Goal: Task Accomplishment & Management: Manage account settings

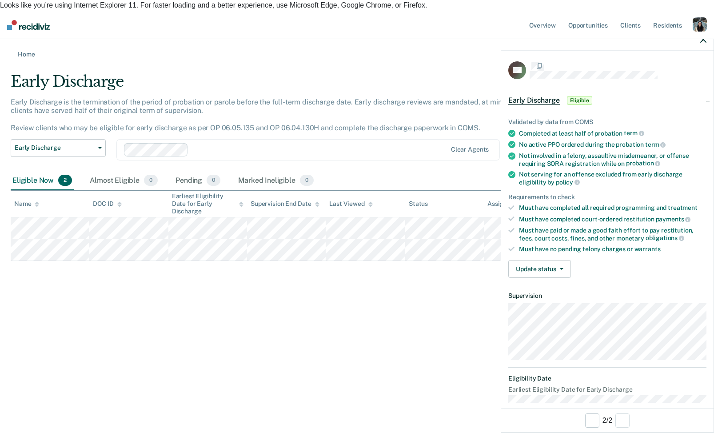
scroll to position [11, 0]
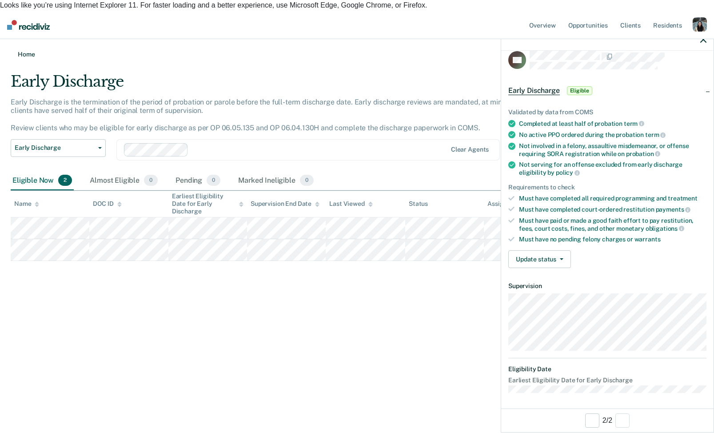
click at [28, 50] on link "Home" at bounding box center [357, 54] width 692 height 8
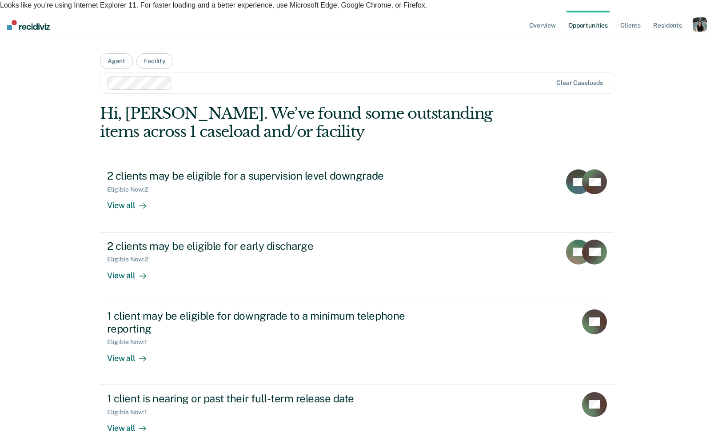
click at [688, 17] on ul "Overview Opportunities Client s Resident s" at bounding box center [609, 25] width 165 height 28
click at [703, 17] on div "button" at bounding box center [699, 24] width 14 height 14
click at [670, 44] on link "Profile" at bounding box center [664, 48] width 72 height 8
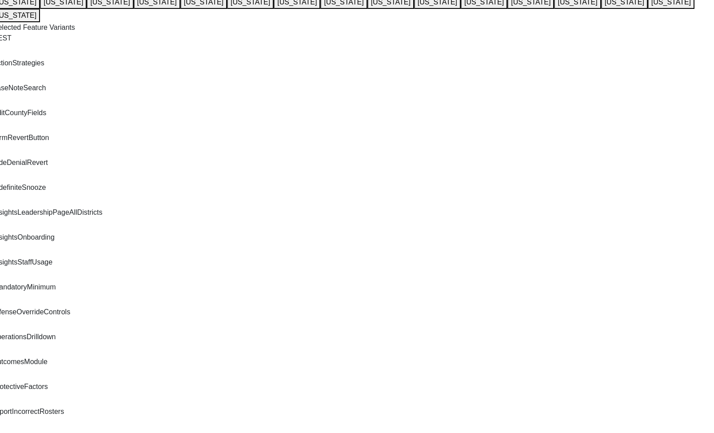
scroll to position [94, 0]
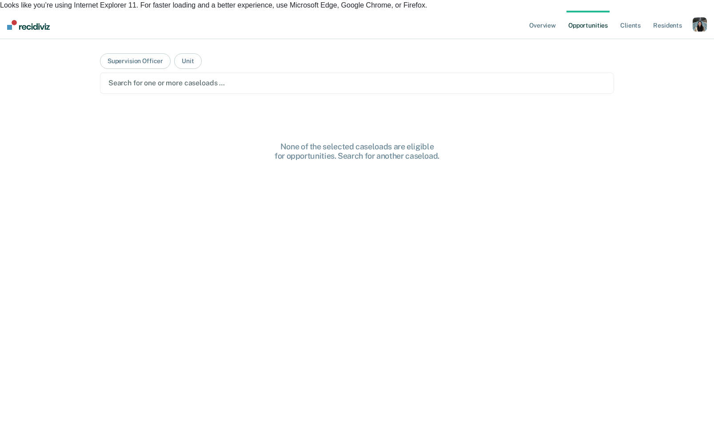
click at [332, 78] on div at bounding box center [356, 83] width 497 height 10
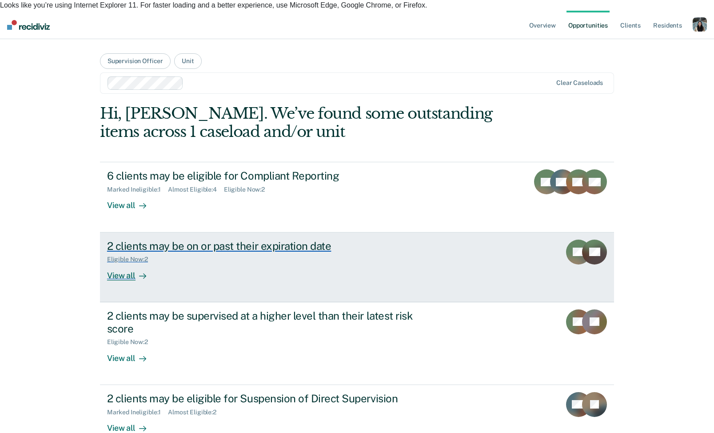
click at [324, 232] on link "2 clients may be on or past their expiration date Eligible Now : 2 View all VH …" at bounding box center [357, 267] width 514 height 70
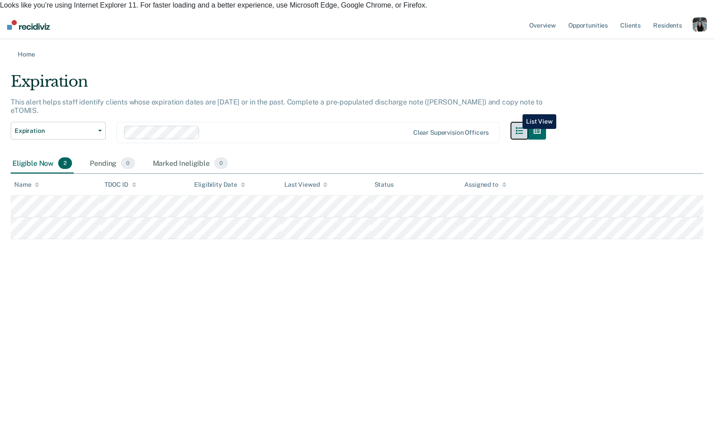
click at [516, 127] on icon "button" at bounding box center [519, 130] width 7 height 7
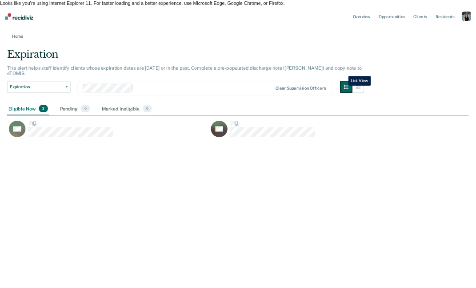
scroll to position [305, 692]
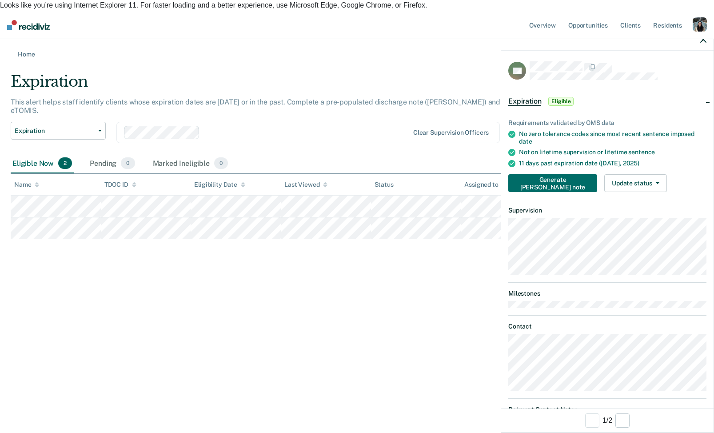
click at [112, 239] on div "Expiration This alert helps staff identify clients whose expiration dates are t…" at bounding box center [357, 155] width 692 height 167
click at [239, 122] on div "Clear supervision officers" at bounding box center [307, 132] width 383 height 21
click at [331, 98] on div "This alert helps staff identify clients whose expiration dates are [DATE] or in…" at bounding box center [278, 110] width 535 height 24
click at [334, 131] on div "Expiration Compliant Reporting Expiration Supervision Level Downgrade Suspensio…" at bounding box center [278, 138] width 535 height 32
click at [699, 38] on div at bounding box center [607, 39] width 212 height 22
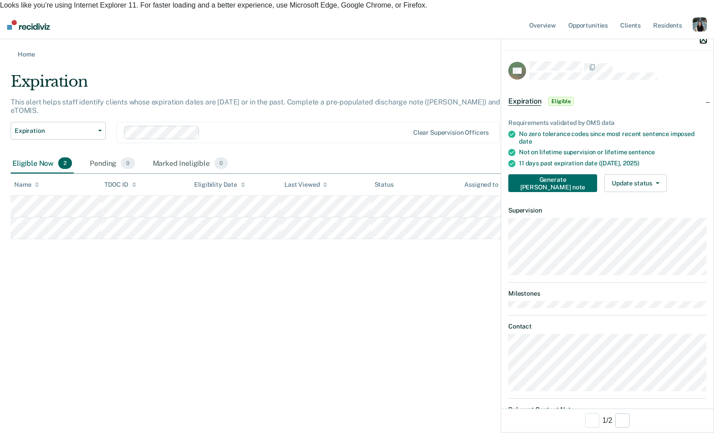
click at [704, 38] on icon "button" at bounding box center [703, 39] width 6 height 6
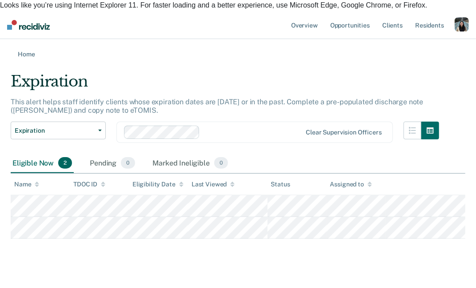
click at [445, 60] on main "Expiration This alert helps staff identify clients whose expiration dates are t…" at bounding box center [238, 180] width 476 height 245
click at [426, 122] on button "button" at bounding box center [430, 131] width 18 height 18
click at [402, 124] on div "Expiration Compliant Reporting Expiration Supervision Level Downgrade Suspensio…" at bounding box center [225, 138] width 428 height 32
click at [413, 123] on button "button" at bounding box center [412, 131] width 18 height 18
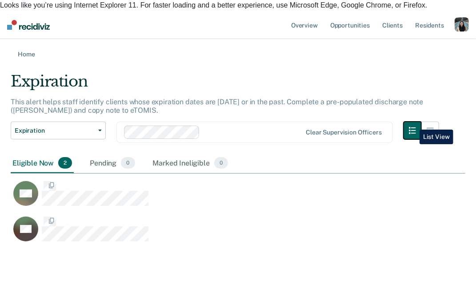
scroll to position [176, 454]
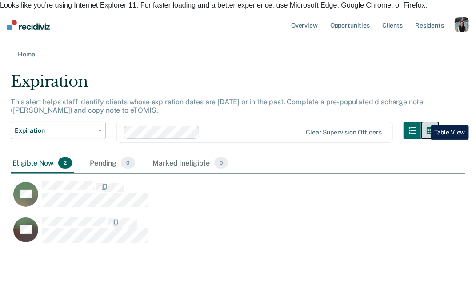
click at [424, 122] on button "button" at bounding box center [430, 131] width 18 height 18
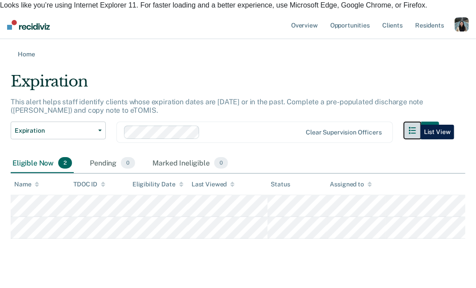
click at [413, 127] on icon "button" at bounding box center [412, 130] width 7 height 7
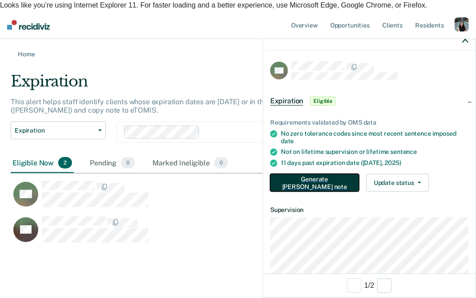
click at [316, 185] on button "Generate [PERSON_NAME] note" at bounding box center [314, 183] width 89 height 18
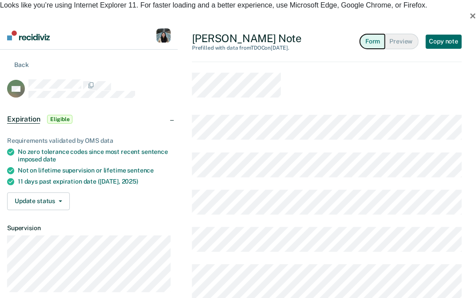
click at [379, 34] on button "Form" at bounding box center [371, 42] width 25 height 16
click at [395, 34] on button "Preview" at bounding box center [401, 42] width 33 height 16
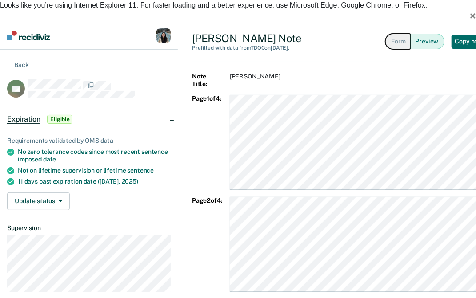
click at [386, 34] on button "Form" at bounding box center [397, 42] width 25 height 16
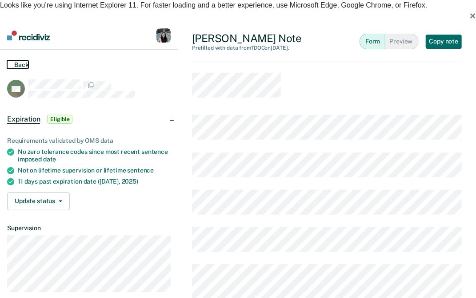
click at [13, 60] on button "Back" at bounding box center [17, 64] width 21 height 8
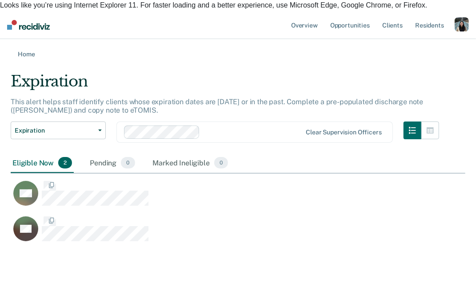
scroll to position [176, 454]
click at [20, 50] on link "Home" at bounding box center [238, 54] width 454 height 8
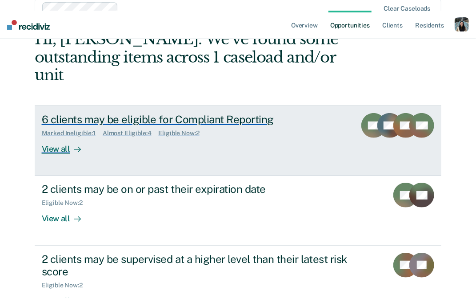
scroll to position [75, 0]
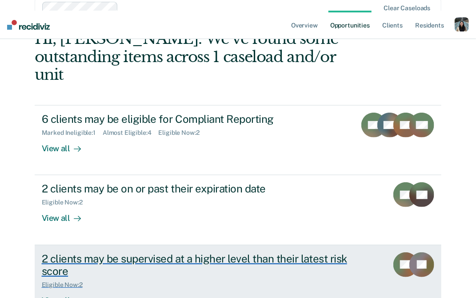
click at [154, 278] on div "Eligible Now : 2" at bounding box center [198, 283] width 312 height 11
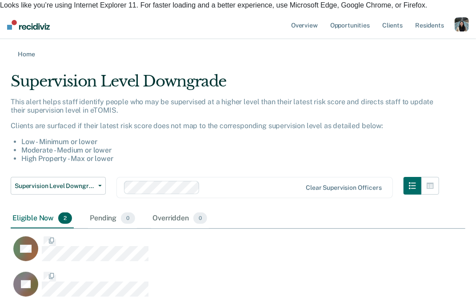
scroll to position [224, 454]
click at [35, 50] on link "Home" at bounding box center [238, 54] width 454 height 8
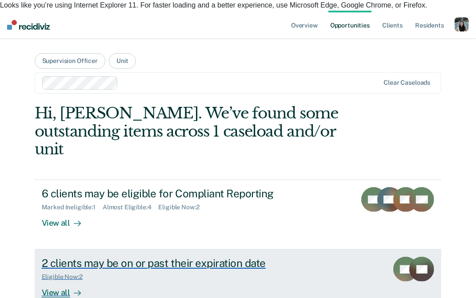
click at [208, 257] on div "2 clients may be on or past their expiration date" at bounding box center [198, 263] width 312 height 13
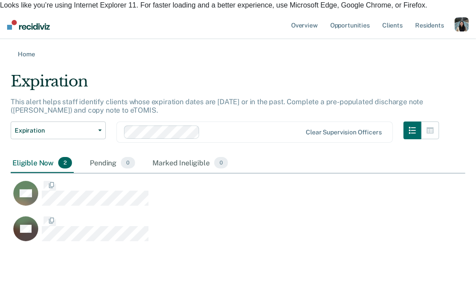
scroll to position [176, 454]
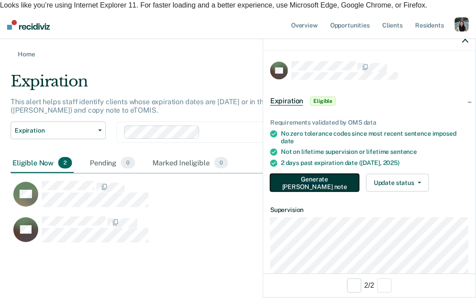
click at [298, 182] on button "Generate [PERSON_NAME] note" at bounding box center [314, 183] width 89 height 18
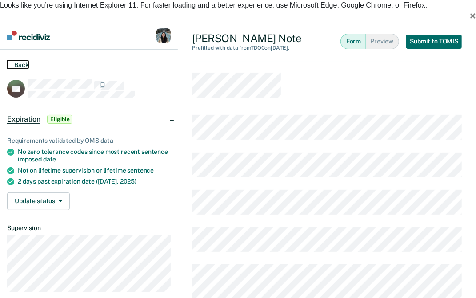
click at [22, 60] on button "Back" at bounding box center [17, 64] width 21 height 8
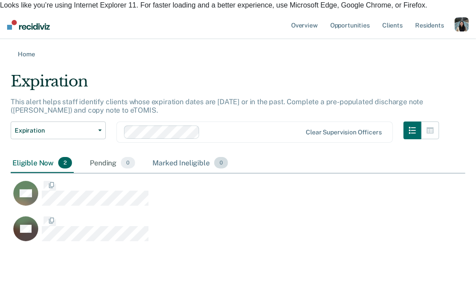
scroll to position [176, 454]
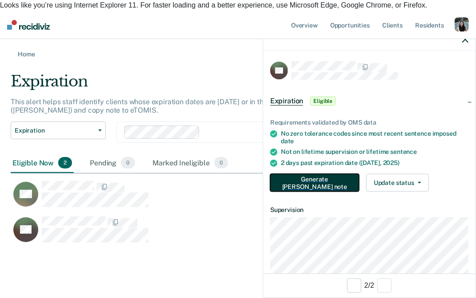
click at [309, 187] on button "Generate [PERSON_NAME] note" at bounding box center [314, 183] width 89 height 18
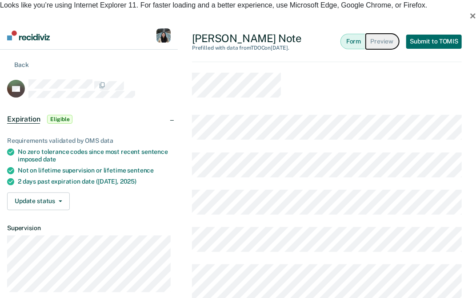
click at [375, 34] on button "Preview" at bounding box center [382, 42] width 33 height 16
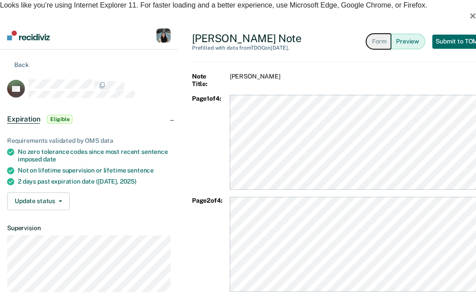
click at [366, 34] on button "Form" at bounding box center [378, 42] width 25 height 16
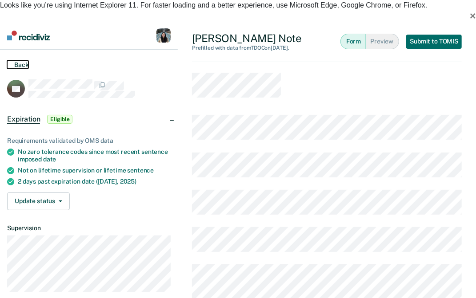
click at [15, 60] on button "Back" at bounding box center [17, 64] width 21 height 8
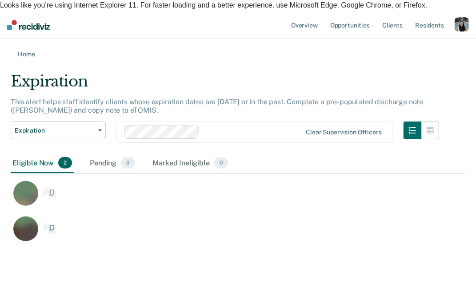
scroll to position [176, 454]
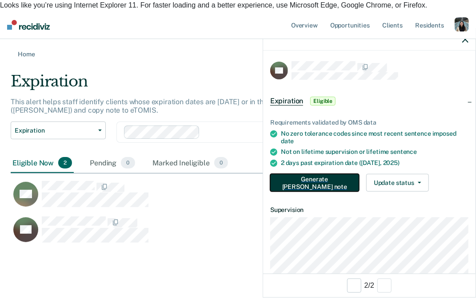
click at [313, 186] on button "Generate [PERSON_NAME] note" at bounding box center [314, 183] width 89 height 18
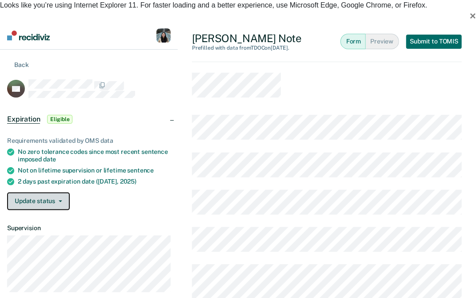
click at [59, 193] on button "Update status" at bounding box center [38, 202] width 63 height 18
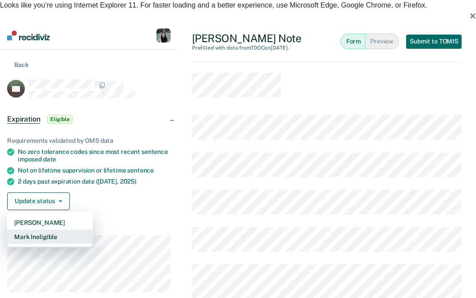
click at [59, 230] on button "Mark Ineligible" at bounding box center [50, 237] width 86 height 14
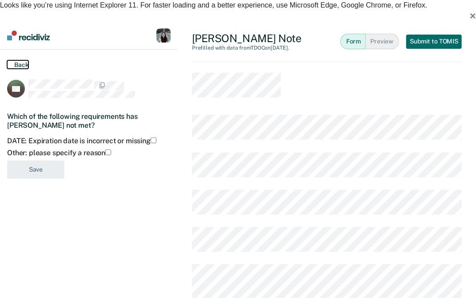
click at [28, 60] on button "Back" at bounding box center [17, 64] width 21 height 8
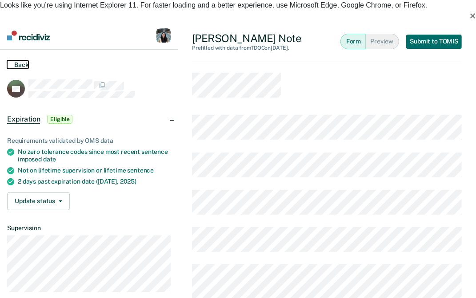
click at [28, 60] on button "Back" at bounding box center [17, 64] width 21 height 8
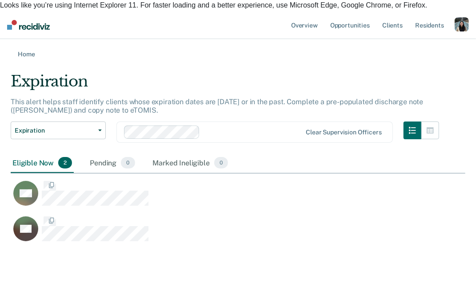
scroll to position [176, 454]
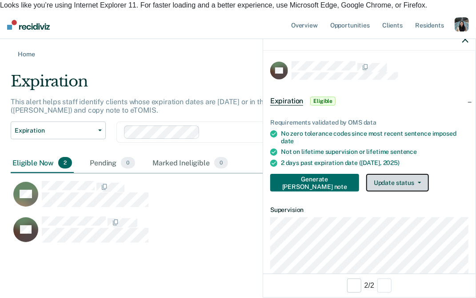
click at [366, 184] on button "Update status" at bounding box center [397, 183] width 63 height 18
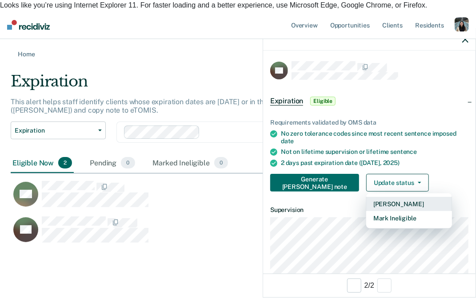
drag, startPoint x: 365, startPoint y: 222, endPoint x: 450, endPoint y: 163, distance: 103.2
click at [450, 163] on div "Requirements validated by OMS data No zero tolerance codes since most recent se…" at bounding box center [369, 152] width 212 height 95
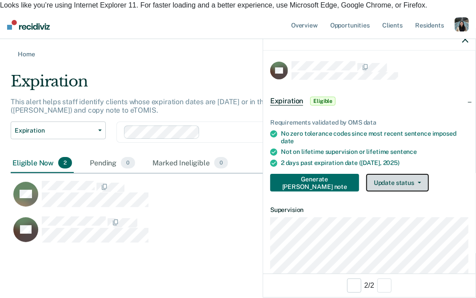
click at [400, 187] on button "Update status" at bounding box center [397, 183] width 63 height 18
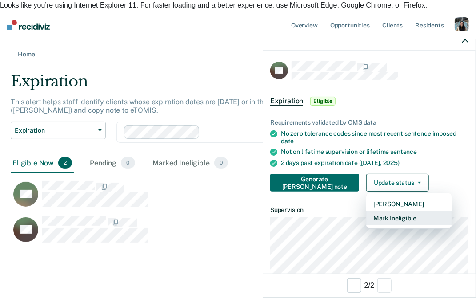
drag, startPoint x: 433, startPoint y: 220, endPoint x: 449, endPoint y: 202, distance: 24.5
click at [449, 202] on article "JW Expiration Eligible Requirements validated by OMS data No zero tolerance cod…" at bounding box center [369, 230] width 198 height 339
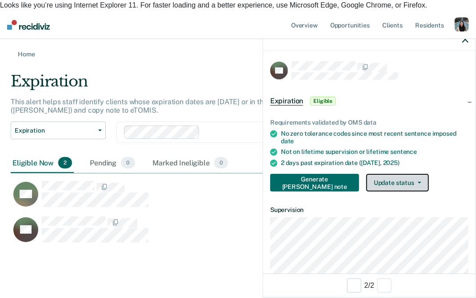
click at [392, 185] on button "Update status" at bounding box center [397, 183] width 63 height 18
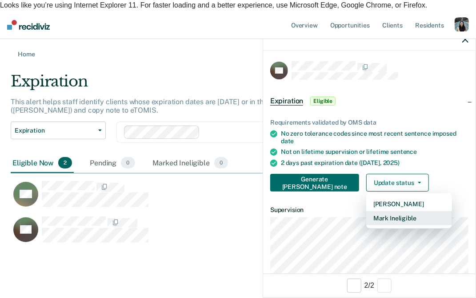
click at [409, 220] on button "Mark Ineligible" at bounding box center [409, 218] width 86 height 14
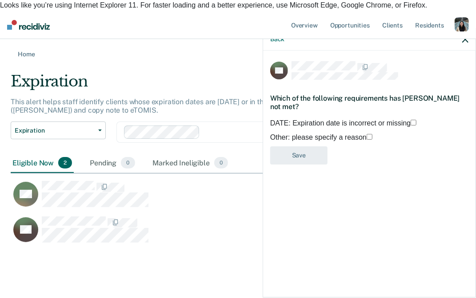
click at [348, 123] on span "DATE: Expiration date is incorrect or missing" at bounding box center [340, 123] width 140 height 8
click at [410, 123] on input "DATE: Expiration date is incorrect or missing" at bounding box center [413, 123] width 6 height 6
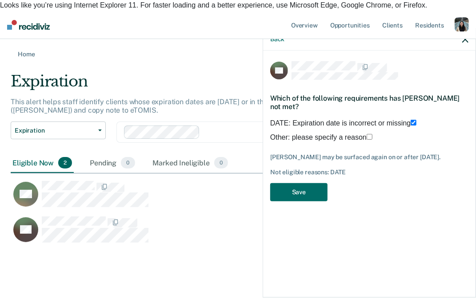
click at [40, 58] on main "Expiration This alert helps staff identify clients whose expiration dates are t…" at bounding box center [238, 187] width 476 height 258
click at [31, 50] on link "Home" at bounding box center [238, 54] width 454 height 8
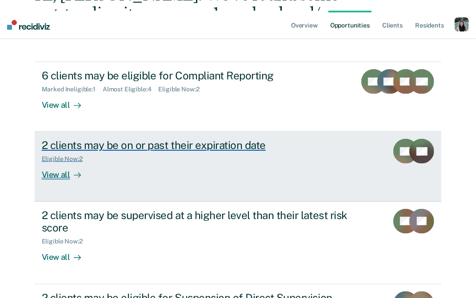
scroll to position [124, 0]
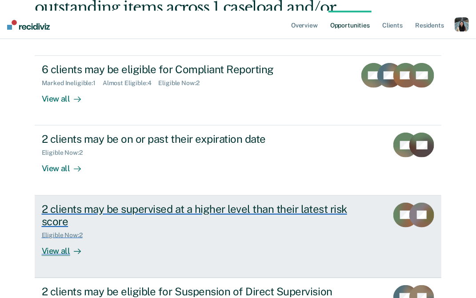
click at [138, 228] on div "Eligible Now : 2" at bounding box center [198, 233] width 312 height 11
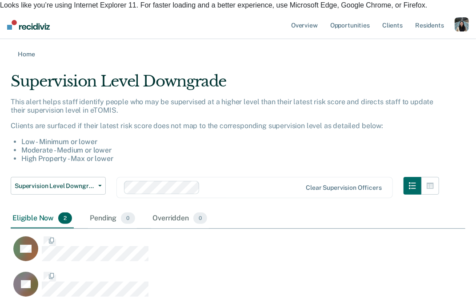
scroll to position [224, 454]
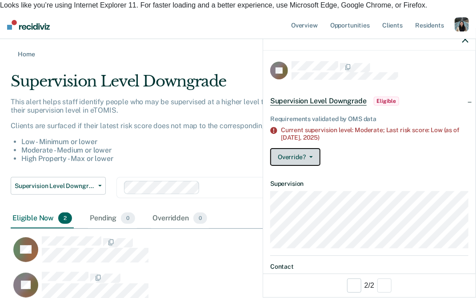
click at [313, 152] on button "Override?" at bounding box center [295, 157] width 50 height 18
click at [381, 151] on div "Override? Mark Pending Mark Overridden" at bounding box center [369, 157] width 198 height 18
click at [310, 151] on button "Override?" at bounding box center [295, 157] width 50 height 18
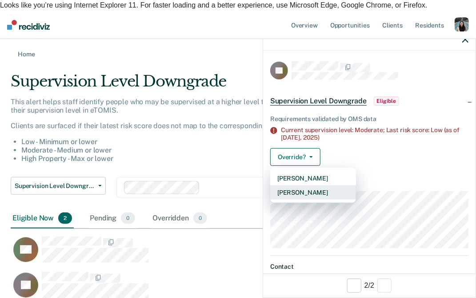
click at [316, 192] on button "[PERSON_NAME]" at bounding box center [313, 193] width 86 height 14
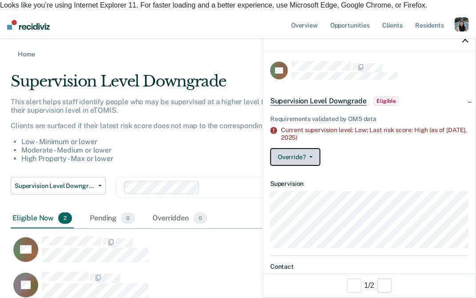
click at [289, 159] on button "Override?" at bounding box center [295, 157] width 50 height 18
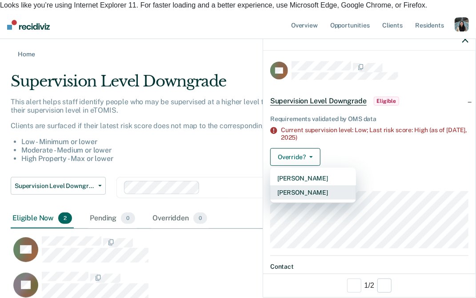
click at [297, 190] on button "[PERSON_NAME]" at bounding box center [313, 193] width 86 height 14
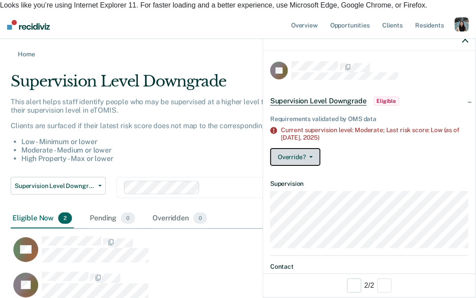
click at [311, 156] on icon "button" at bounding box center [311, 157] width 4 height 2
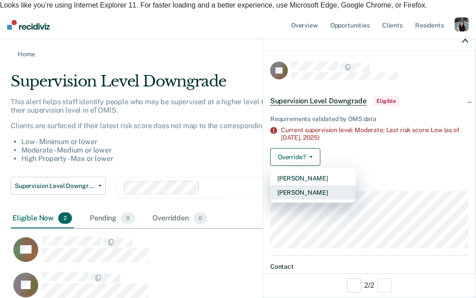
click at [320, 192] on button "[PERSON_NAME]" at bounding box center [313, 193] width 86 height 14
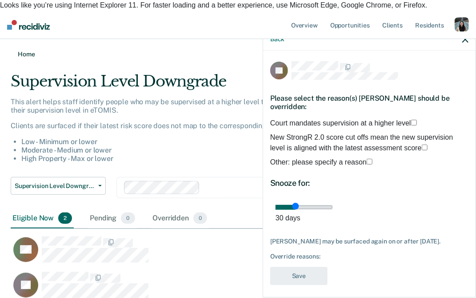
click at [21, 50] on link "Home" at bounding box center [238, 54] width 454 height 8
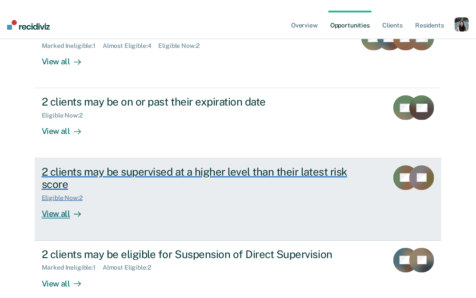
scroll to position [163, 0]
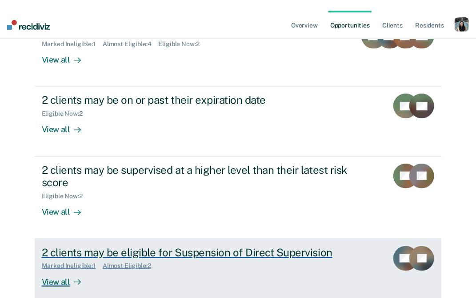
click at [195, 246] on div "2 clients may be eligible for Suspension of Direct Supervision Marked Ineligibl…" at bounding box center [208, 266] width 333 height 41
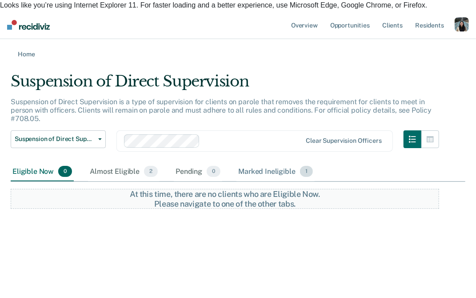
click at [255, 168] on div "Marked Ineligible 1" at bounding box center [275, 173] width 78 height 20
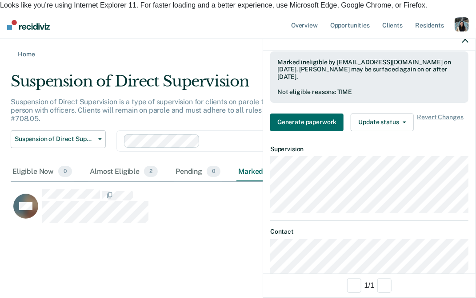
scroll to position [306, 0]
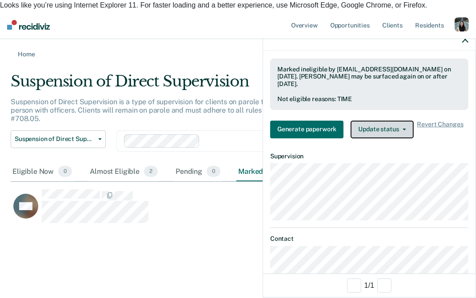
click at [370, 129] on button "Update status" at bounding box center [381, 130] width 63 height 18
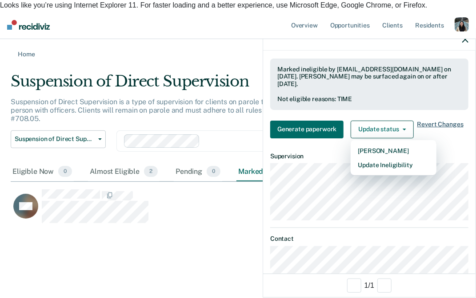
click at [423, 125] on span "Revert Changes" at bounding box center [440, 130] width 46 height 18
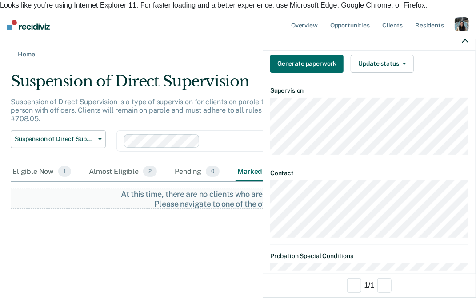
scroll to position [240, 0]
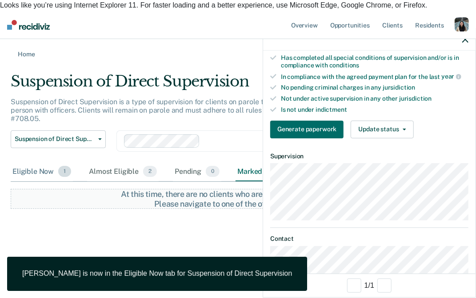
click at [48, 163] on div "Eligible Now 1" at bounding box center [42, 173] width 62 height 20
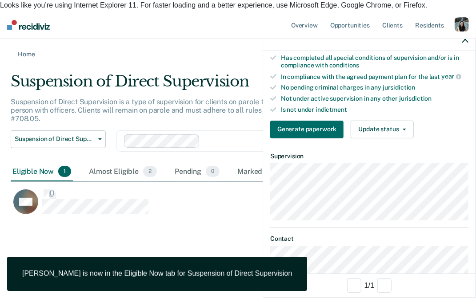
scroll to position [171, 454]
click at [219, 143] on div "Suspension of Direct Supervision Compliant Reporting Expiration Supervision Lev…" at bounding box center [225, 147] width 428 height 32
click at [27, 50] on link "Home" at bounding box center [238, 54] width 454 height 8
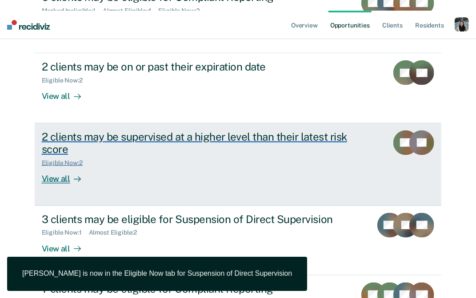
scroll to position [201, 0]
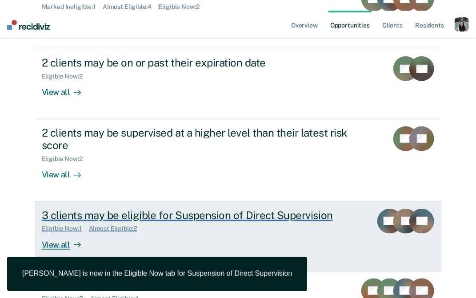
click at [128, 219] on div "3 clients may be eligible for Suspension of Direct Supervision Eligible Now : 1…" at bounding box center [208, 229] width 333 height 41
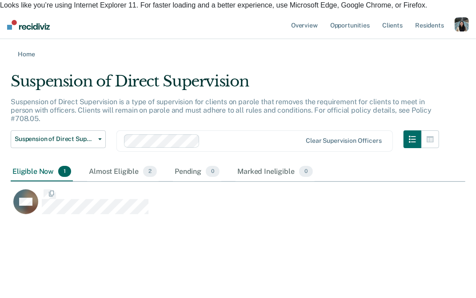
scroll to position [0, 0]
click at [124, 164] on div "Almost Eligible 2" at bounding box center [123, 173] width 72 height 20
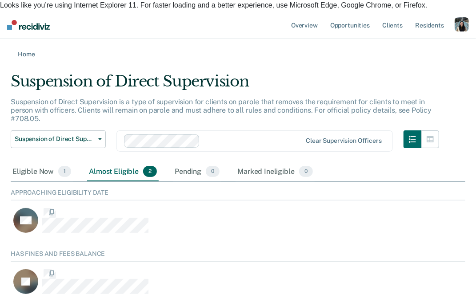
scroll to position [54, 454]
click at [36, 163] on div "Eligible Now 1" at bounding box center [42, 173] width 62 height 20
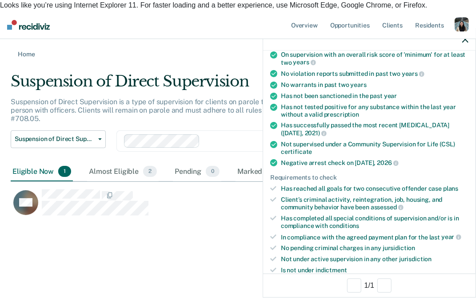
scroll to position [0, 0]
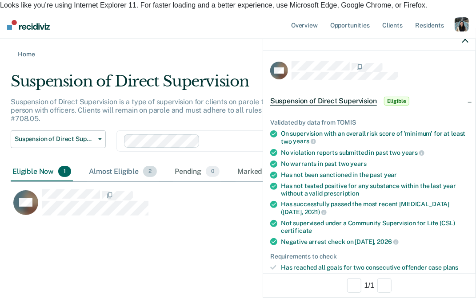
click at [127, 163] on div "Almost Eligible 2" at bounding box center [123, 173] width 72 height 20
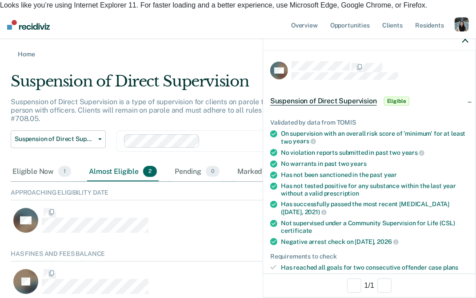
scroll to position [54, 454]
click at [34, 163] on div "Eligible Now 1" at bounding box center [42, 173] width 62 height 20
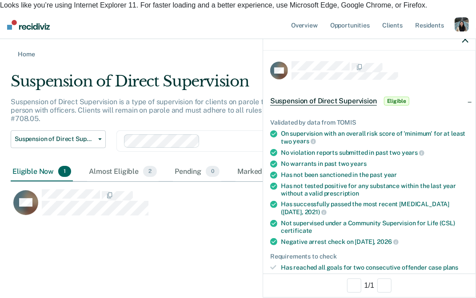
scroll to position [171, 454]
click at [210, 233] on div "Suspension of Direct Supervision Suspension of Direct Supervision is a type of …" at bounding box center [238, 162] width 454 height 181
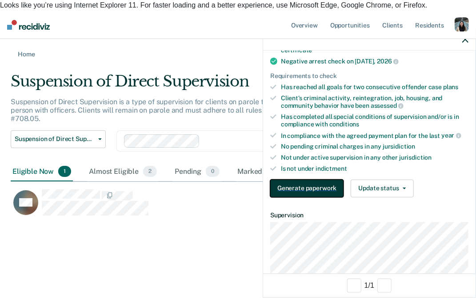
click at [309, 185] on button "Generate paperwork" at bounding box center [306, 189] width 73 height 18
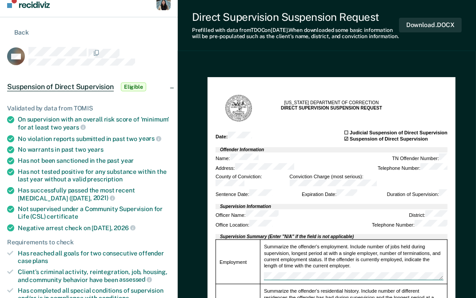
scroll to position [34, 0]
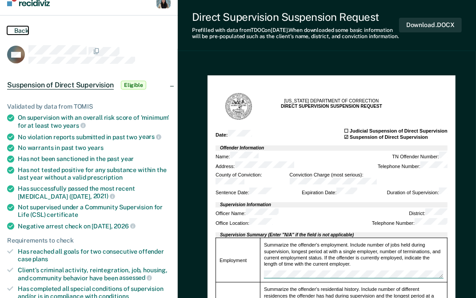
click at [19, 26] on button "Back" at bounding box center [17, 30] width 21 height 8
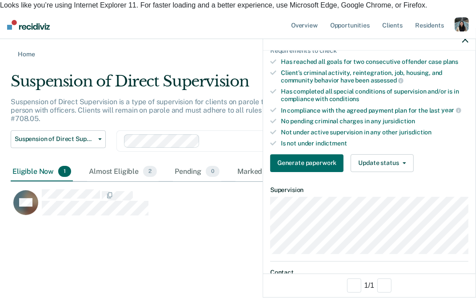
scroll to position [196, 0]
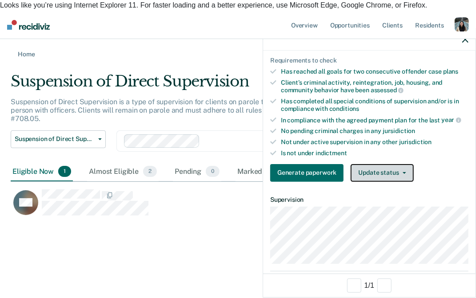
click at [370, 164] on button "Update status" at bounding box center [381, 173] width 63 height 18
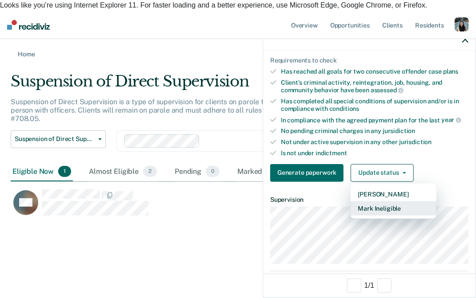
click at [374, 207] on button "Mark Ineligible" at bounding box center [393, 209] width 86 height 14
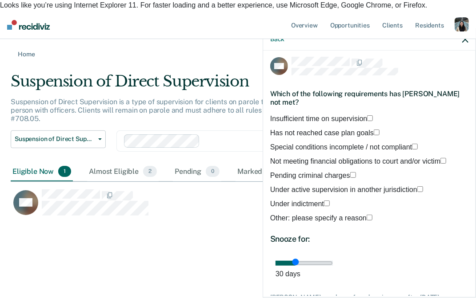
scroll to position [3, 0]
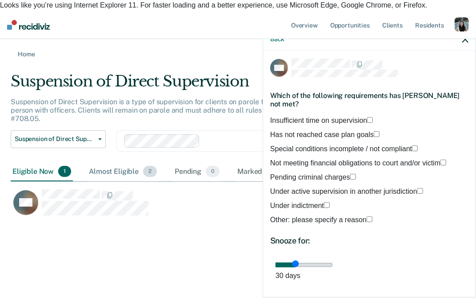
click at [121, 163] on div "Almost Eligible 2" at bounding box center [123, 173] width 72 height 20
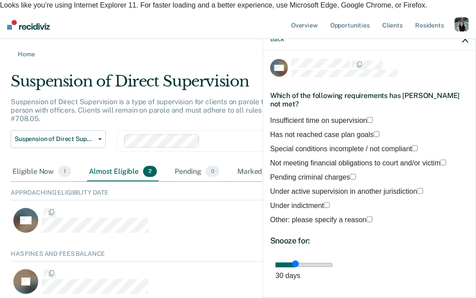
scroll to position [54, 454]
click at [205, 201] on div "SV" at bounding box center [210, 219] width 398 height 36
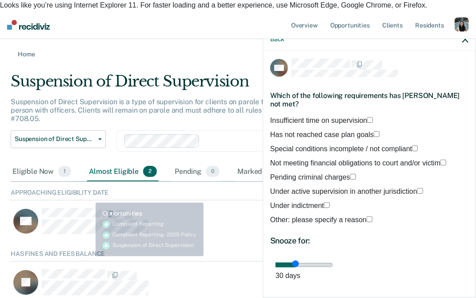
click at [88, 201] on div "SV" at bounding box center [210, 219] width 398 height 36
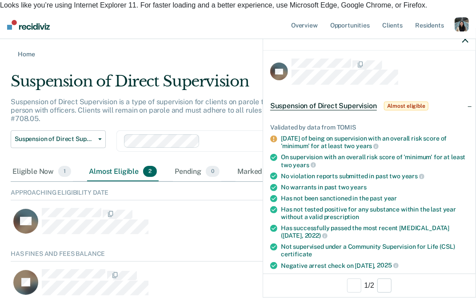
click at [213, 189] on div "Approaching Eligibility Date" at bounding box center [238, 195] width 454 height 12
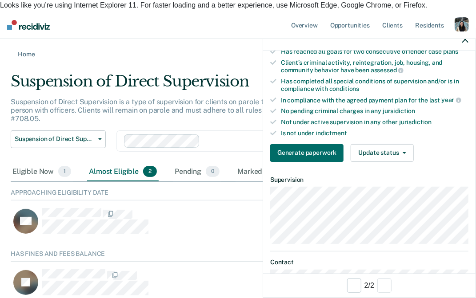
scroll to position [227, 0]
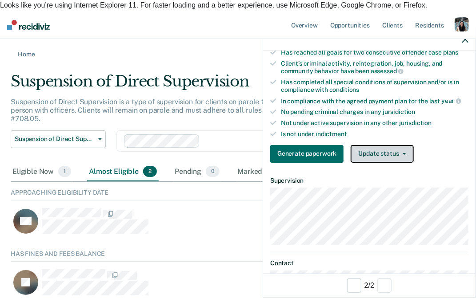
click at [381, 152] on button "Update status" at bounding box center [381, 154] width 63 height 18
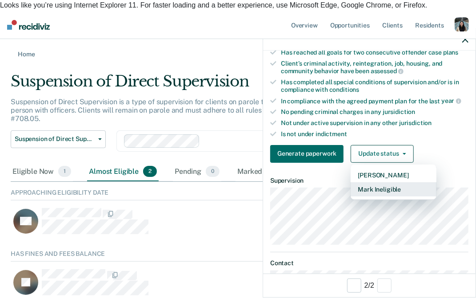
click at [376, 187] on button "Mark Ineligible" at bounding box center [393, 190] width 86 height 14
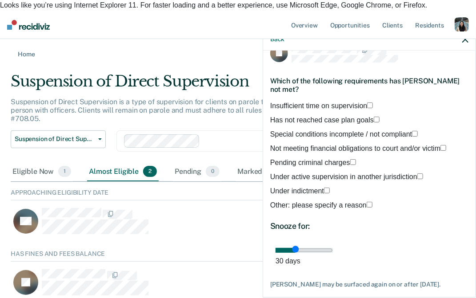
scroll to position [0, 0]
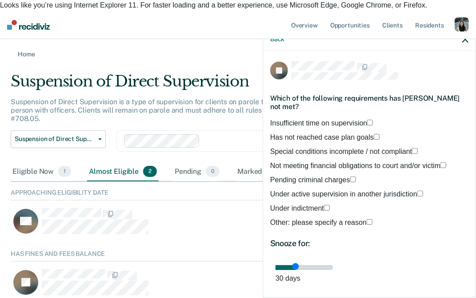
click at [312, 137] on span "Has not reached case plan goals" at bounding box center [321, 138] width 103 height 8
click at [374, 137] on input "Has not reached case plan goals" at bounding box center [377, 137] width 6 height 6
click at [315, 167] on span "Not meeting financial obligations to court and/or victim" at bounding box center [355, 166] width 170 height 8
click at [440, 167] on input "Not meeting financial obligations to court and/or victim" at bounding box center [443, 166] width 6 height 6
click at [318, 139] on span "Has not reached case plan goals" at bounding box center [321, 138] width 103 height 8
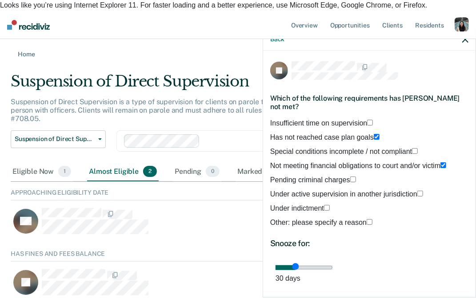
click at [374, 139] on input "Has not reached case plan goals" at bounding box center [377, 137] width 6 height 6
click at [314, 157] on label "Special conditions incomplete / not compliant" at bounding box center [369, 152] width 198 height 11
click at [412, 154] on input "Special conditions incomplete / not compliant" at bounding box center [415, 151] width 6 height 6
click at [316, 155] on span "Special conditions incomplete / not compliant" at bounding box center [341, 152] width 142 height 8
click at [412, 154] on input "Special conditions incomplete / not compliant" at bounding box center [415, 151] width 6 height 6
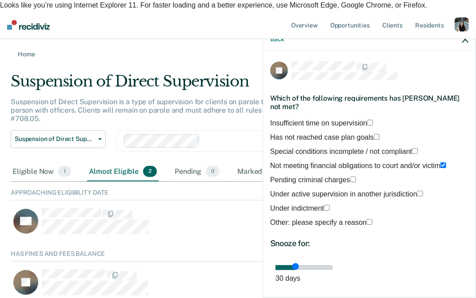
click at [315, 143] on div "Has not reached case plan goals" at bounding box center [369, 139] width 198 height 14
click at [314, 138] on span "Has not reached case plan goals" at bounding box center [321, 138] width 103 height 8
click at [374, 138] on input "Has not reached case plan goals" at bounding box center [377, 137] width 6 height 6
click at [207, 103] on div "Suspension of Direct Supervision is a type of supervision for clients on parole…" at bounding box center [225, 114] width 428 height 33
click at [28, 50] on link "Home" at bounding box center [238, 54] width 454 height 8
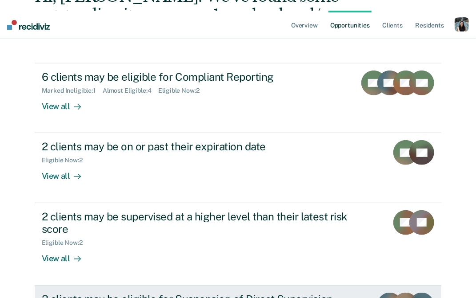
scroll to position [113, 0]
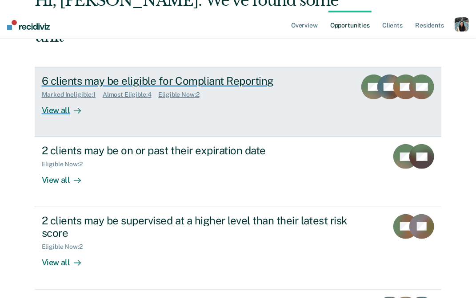
click at [207, 91] on div "Eligible Now : 2" at bounding box center [183, 95] width 48 height 8
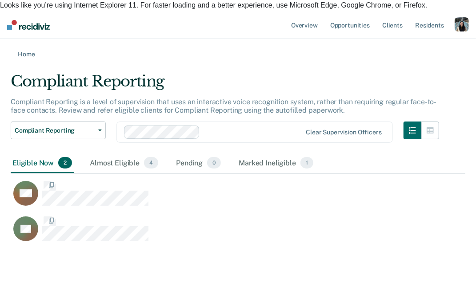
scroll to position [176, 454]
click at [118, 154] on div "Almost Eligible 4" at bounding box center [124, 164] width 72 height 20
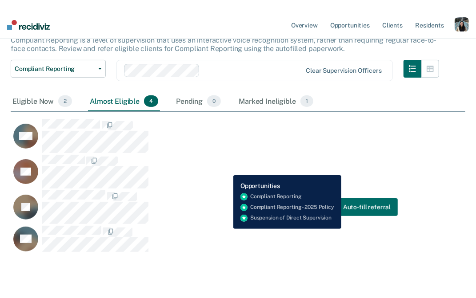
scroll to position [50, 0]
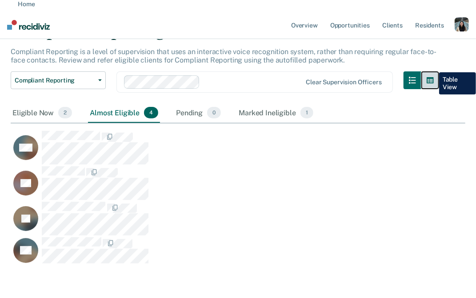
click at [432, 77] on icon "button" at bounding box center [429, 80] width 7 height 6
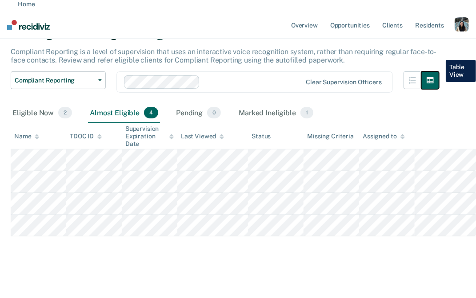
scroll to position [0, 0]
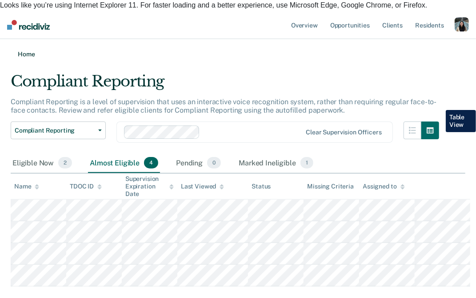
click at [21, 50] on link "Home" at bounding box center [238, 54] width 454 height 8
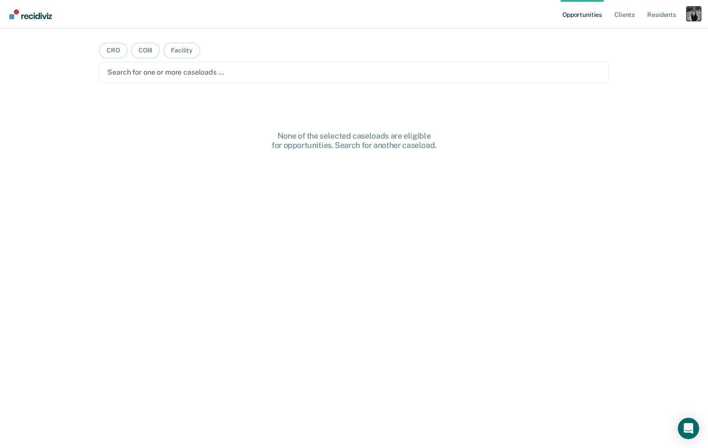
click at [691, 18] on div "Profile dropdown button" at bounding box center [694, 14] width 14 height 14
click at [635, 32] on link "Profile" at bounding box center [659, 36] width 72 height 8
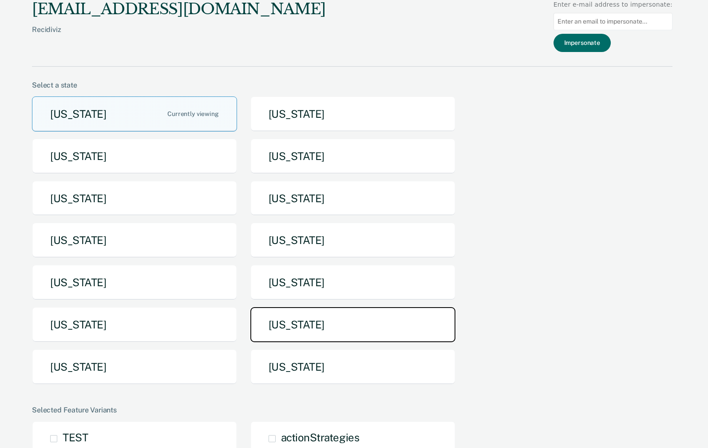
click at [289, 313] on button "[US_STATE]" at bounding box center [352, 324] width 205 height 35
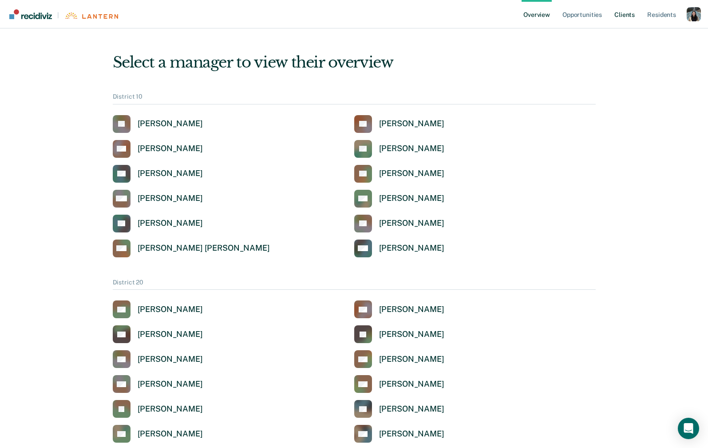
click at [623, 15] on link "Client s" at bounding box center [625, 14] width 24 height 28
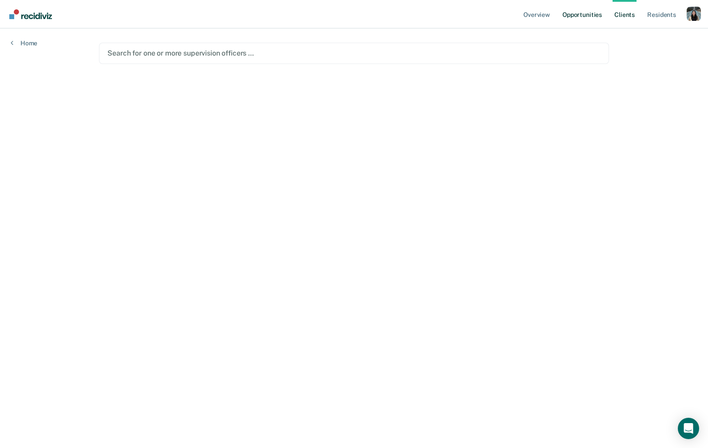
click at [578, 20] on link "Opportunities" at bounding box center [582, 14] width 43 height 28
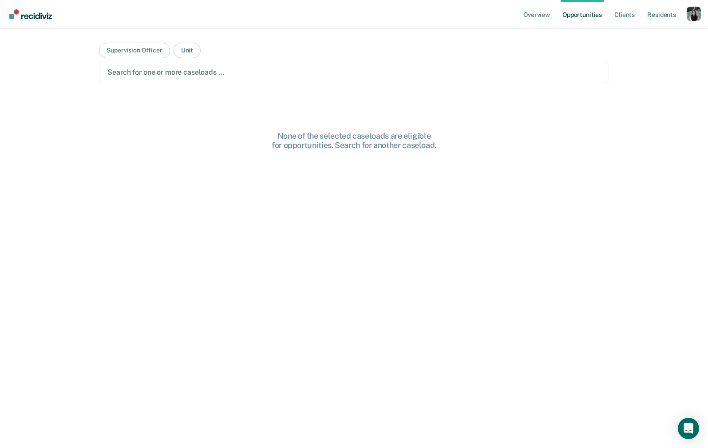
click at [385, 62] on div "Search for one or more caseloads …" at bounding box center [354, 72] width 510 height 21
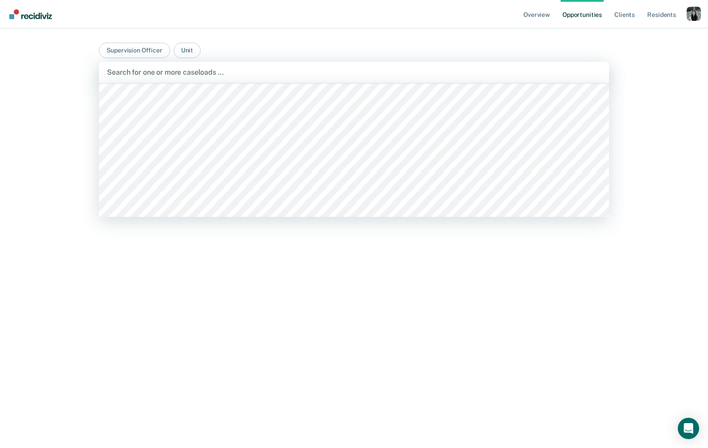
scroll to position [2114, 0]
click at [127, 50] on button "Supervision Officer" at bounding box center [134, 51] width 71 height 16
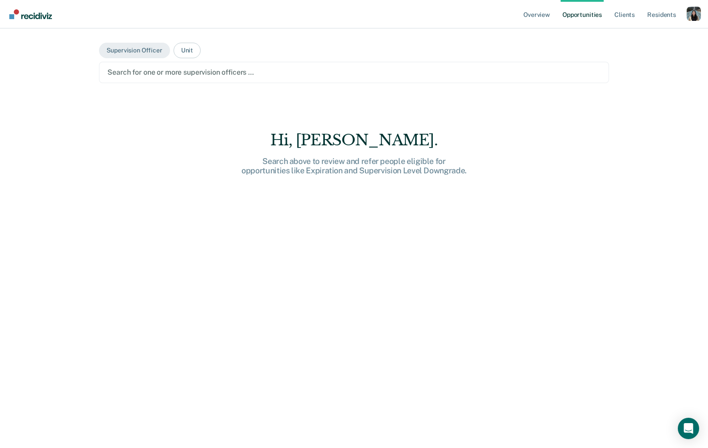
click at [188, 69] on div at bounding box center [353, 72] width 493 height 10
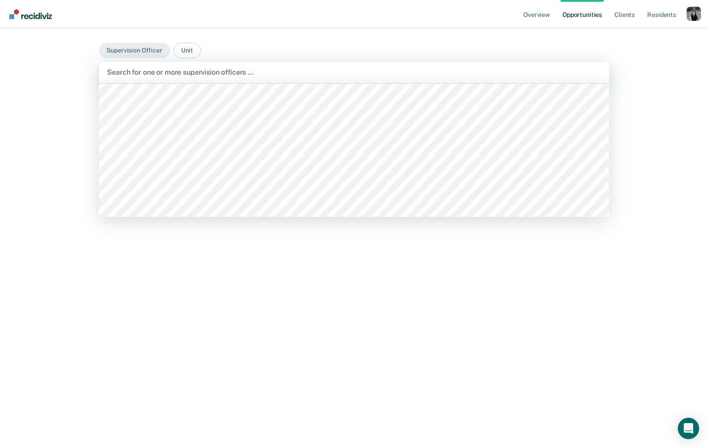
scroll to position [1026, 0]
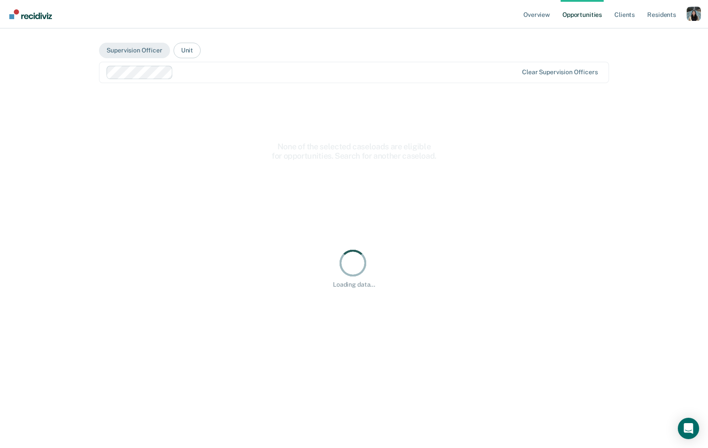
click at [240, 72] on div at bounding box center [347, 72] width 341 height 10
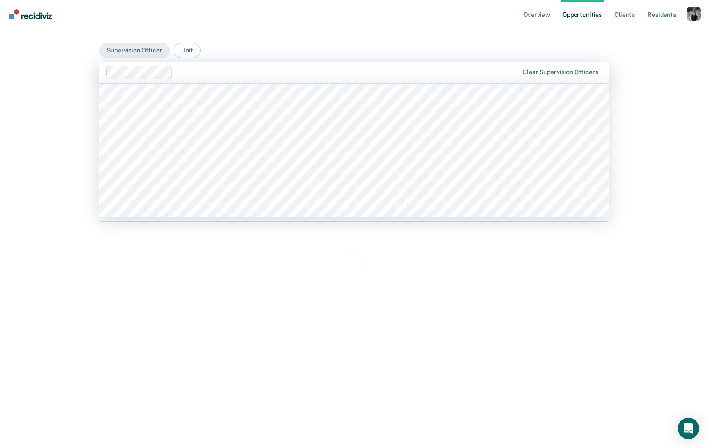
scroll to position [1213, 0]
click at [276, 66] on div at bounding box center [312, 72] width 413 height 13
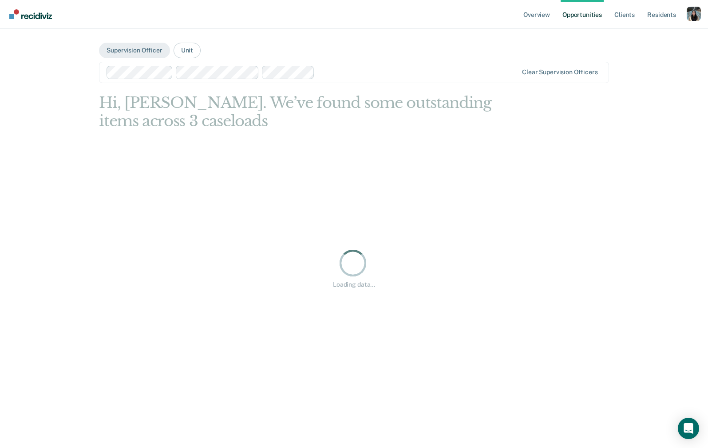
click at [338, 70] on div at bounding box center [417, 72] width 199 height 10
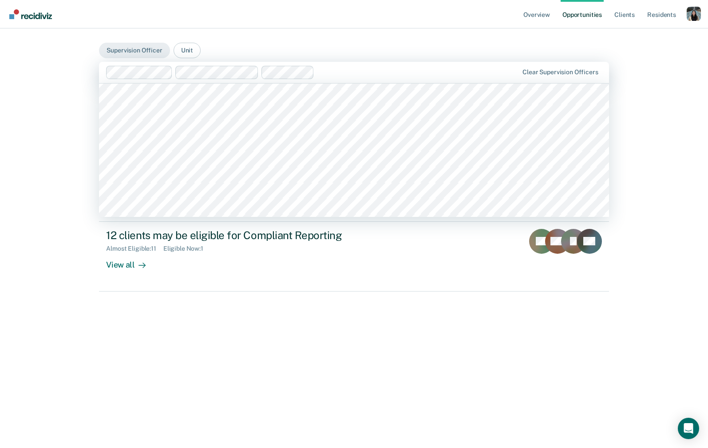
scroll to position [1435, 0]
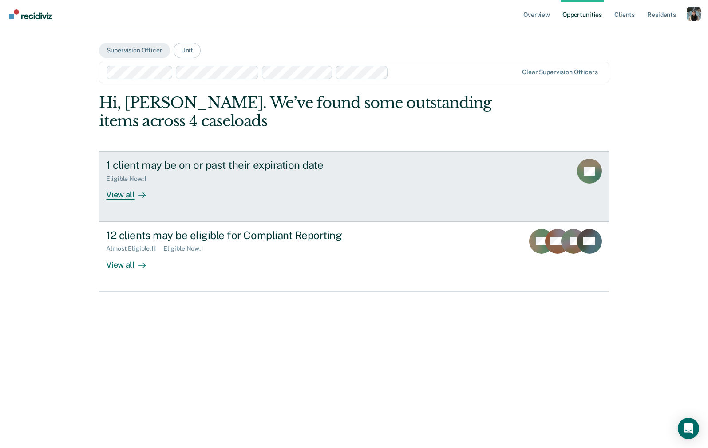
click at [293, 168] on div "1 client may be on or past their expiration date" at bounding box center [262, 165] width 312 height 13
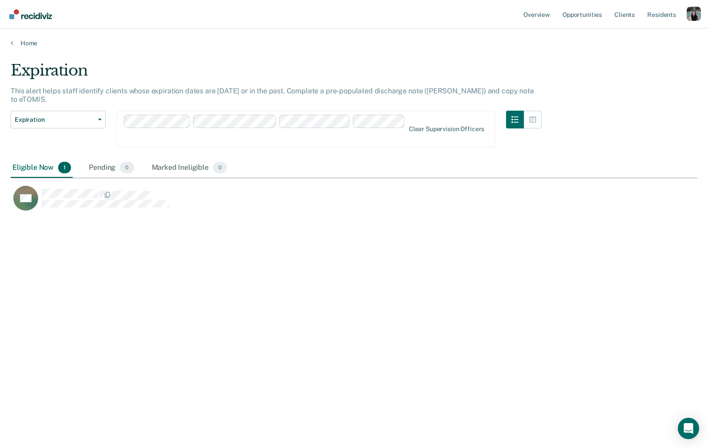
scroll to position [320, 687]
click at [534, 111] on button "button" at bounding box center [533, 120] width 18 height 18
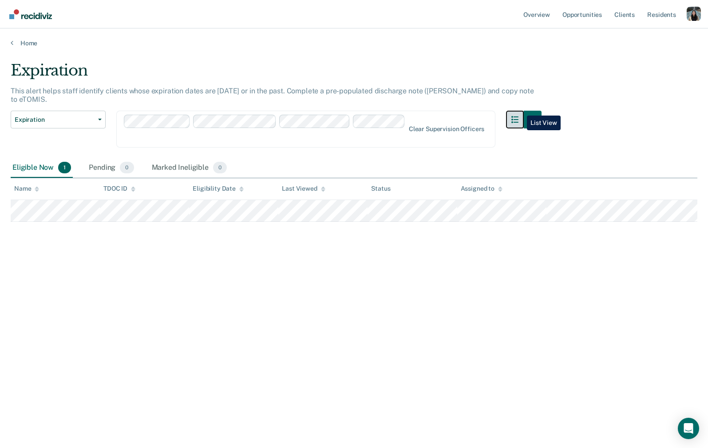
click at [521, 111] on button "button" at bounding box center [515, 120] width 18 height 18
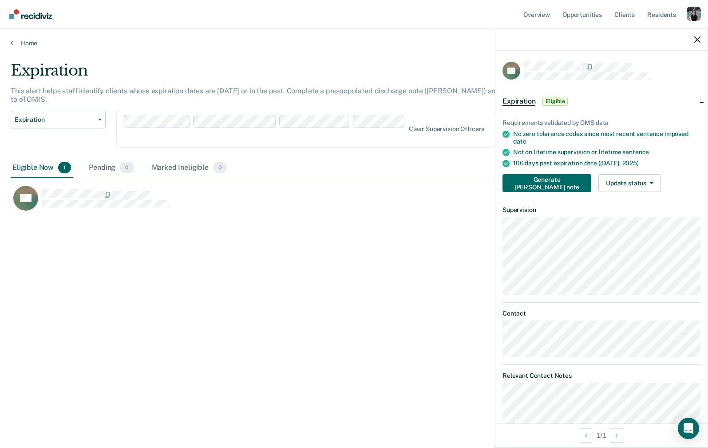
click at [522, 103] on span "Expiration" at bounding box center [519, 101] width 33 height 9
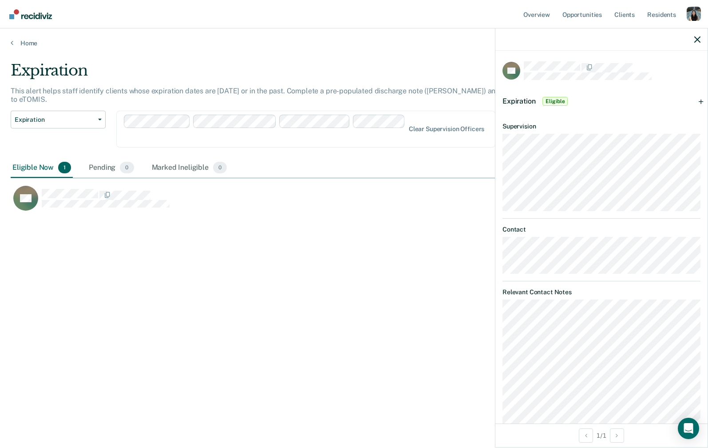
click at [522, 103] on span "Expiration" at bounding box center [519, 101] width 33 height 8
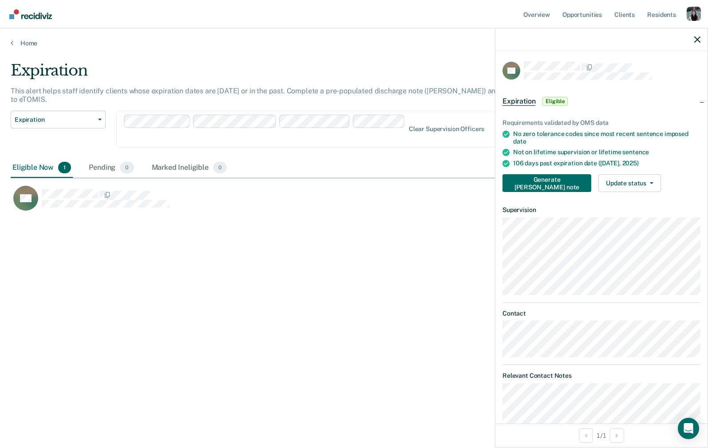
click at [522, 103] on span "Expiration" at bounding box center [519, 101] width 33 height 9
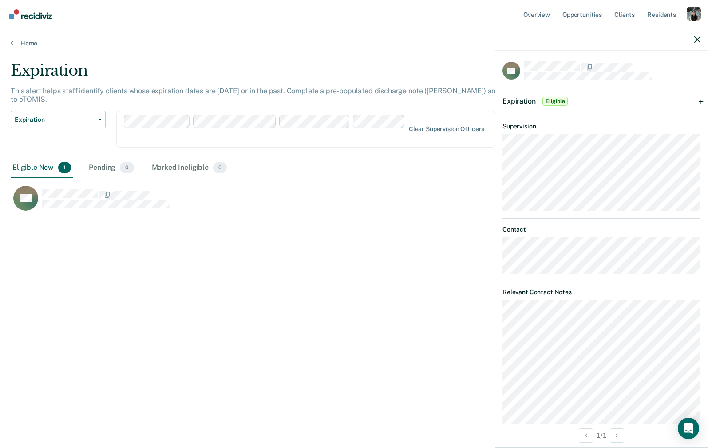
click at [522, 103] on span "Expiration" at bounding box center [519, 101] width 33 height 8
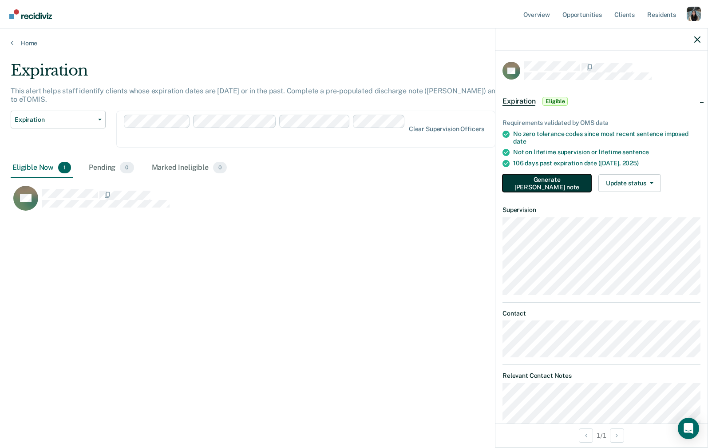
click at [536, 186] on button "Generate [PERSON_NAME] note" at bounding box center [547, 183] width 89 height 18
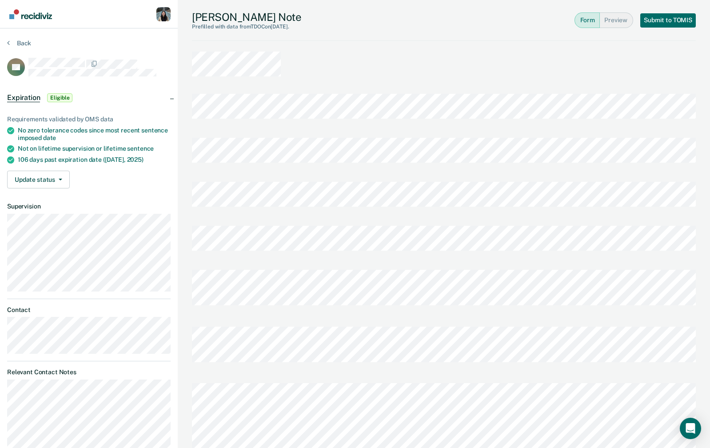
click at [25, 44] on button "Back" at bounding box center [19, 43] width 24 height 8
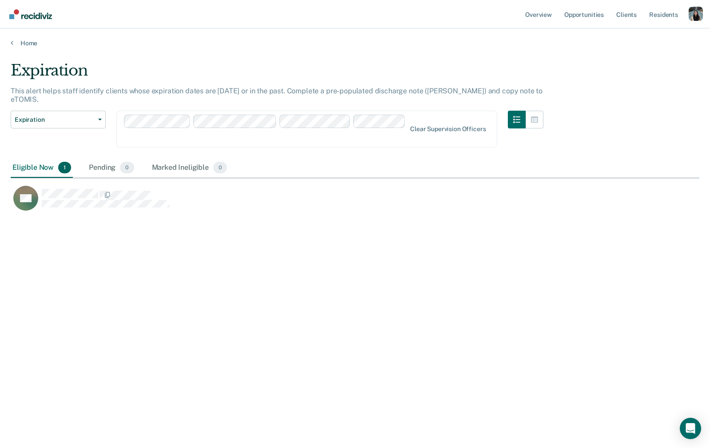
scroll to position [320, 688]
click at [34, 48] on main "Expiration This alert helps staff identify clients whose expiration dates are […" at bounding box center [355, 246] width 710 height 398
click at [32, 44] on link "Home" at bounding box center [355, 43] width 688 height 8
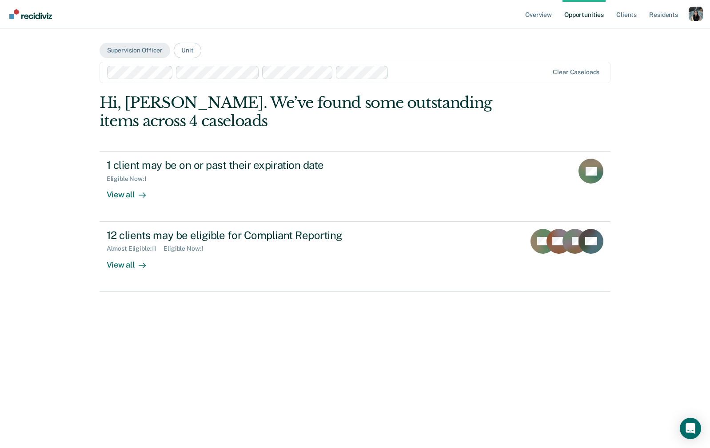
click at [448, 76] on div at bounding box center [470, 72] width 156 height 10
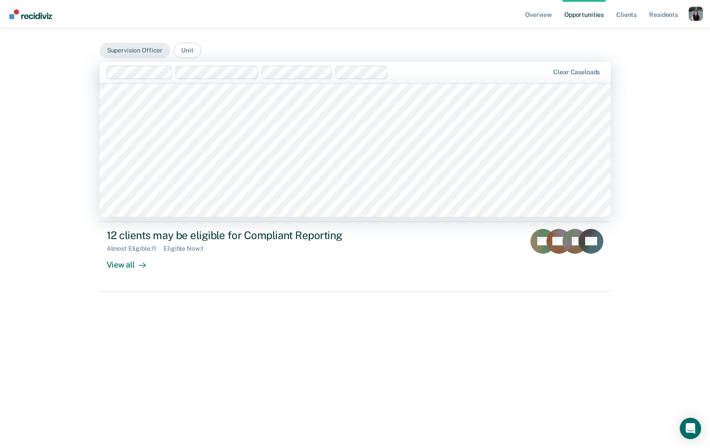
scroll to position [767, 0]
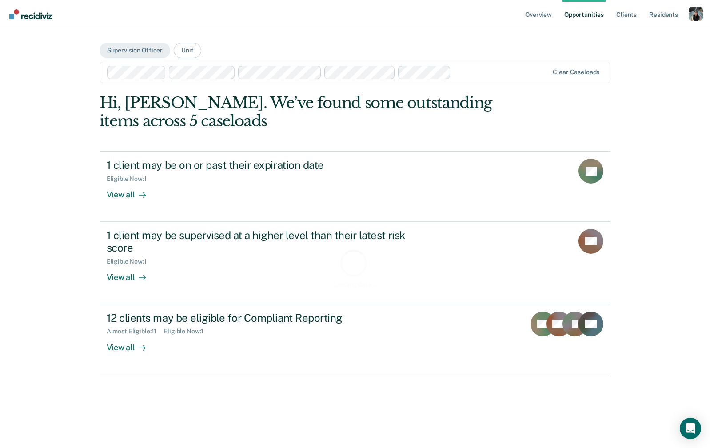
click at [472, 76] on div at bounding box center [501, 72] width 94 height 10
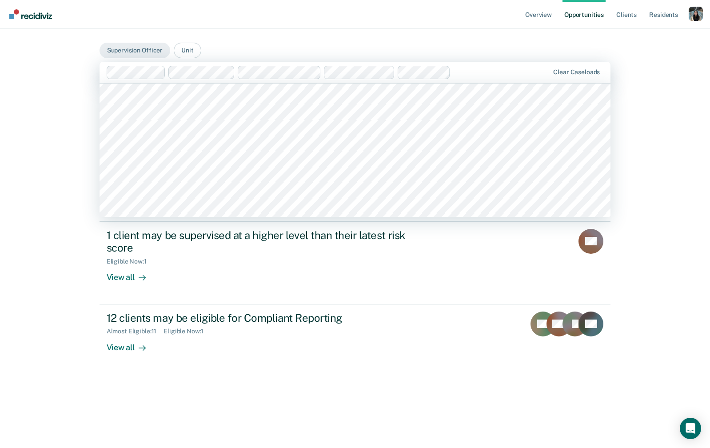
scroll to position [1307, 0]
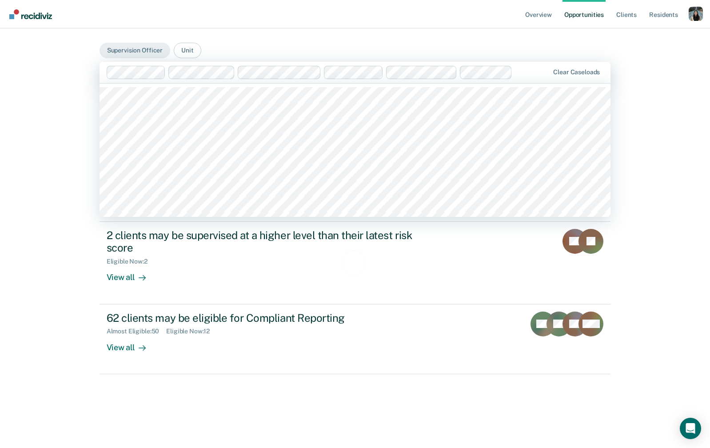
click at [525, 70] on div at bounding box center [532, 72] width 33 height 10
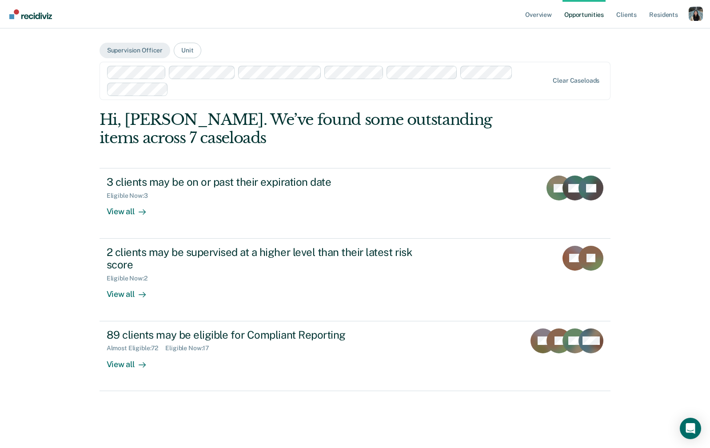
click at [243, 88] on div at bounding box center [360, 89] width 376 height 10
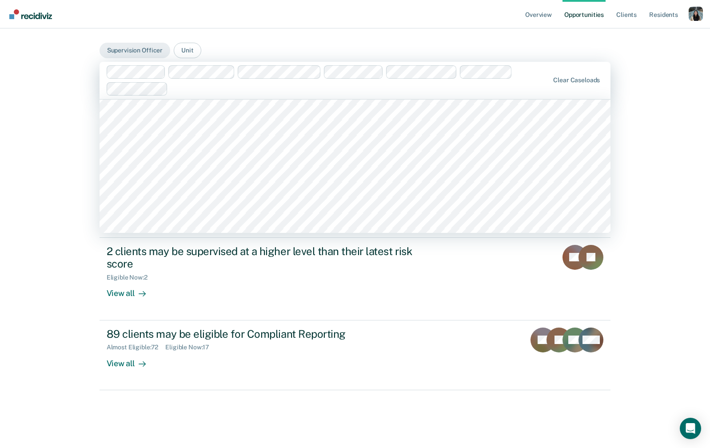
scroll to position [2973, 0]
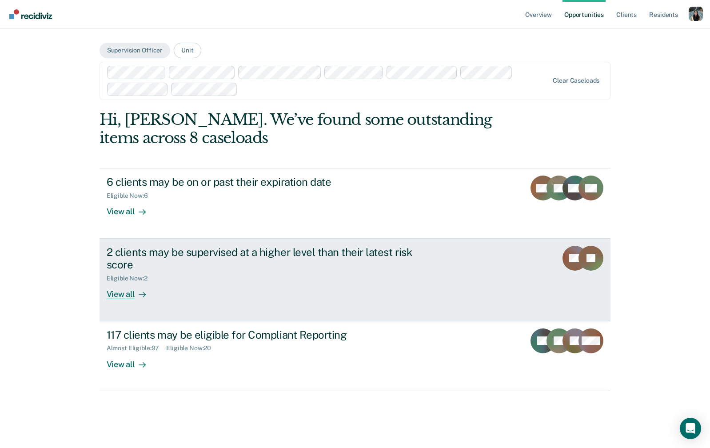
click at [254, 282] on div "2 clients may be supervised at a higher level than their latest risk score Elig…" at bounding box center [273, 273] width 333 height 54
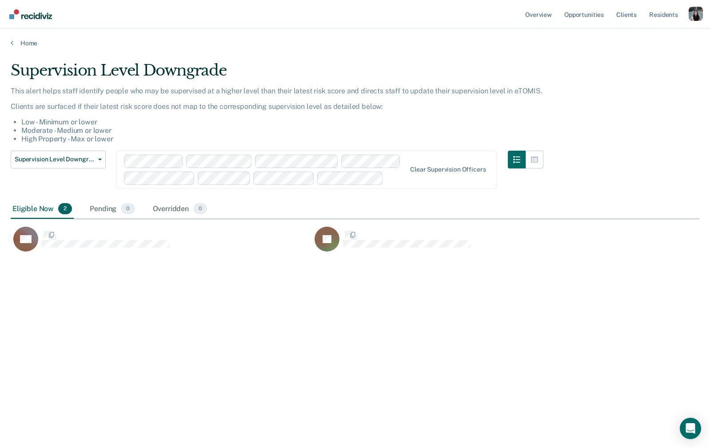
scroll to position [320, 688]
click at [26, 46] on link "Home" at bounding box center [355, 43] width 688 height 8
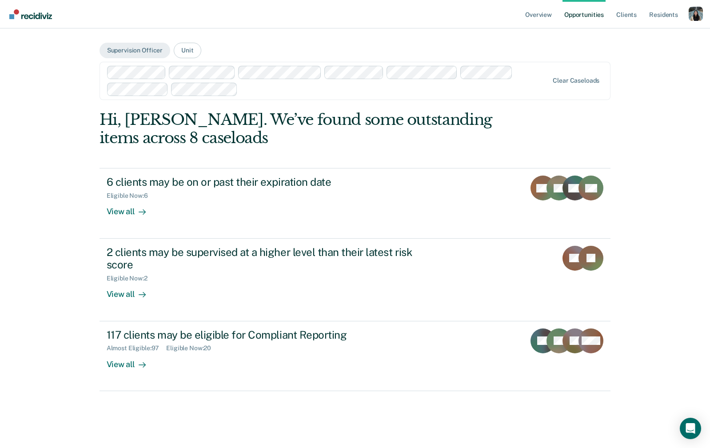
click at [262, 89] on div at bounding box center [394, 89] width 307 height 10
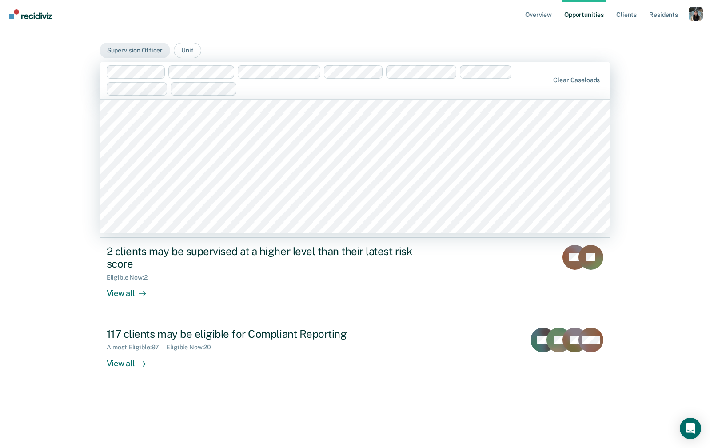
scroll to position [3145, 0]
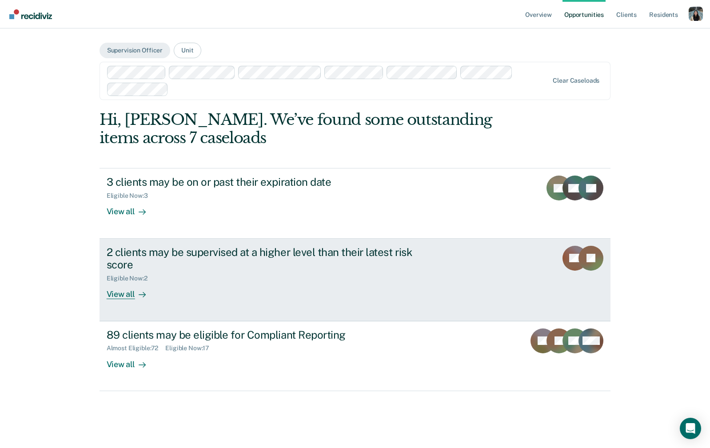
click at [162, 306] on link "2 clients may be supervised at a higher level than their latest risk score Elig…" at bounding box center [354, 280] width 511 height 83
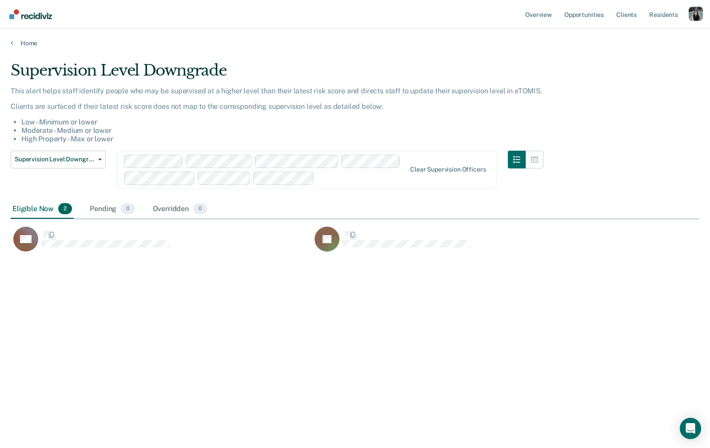
scroll to position [320, 688]
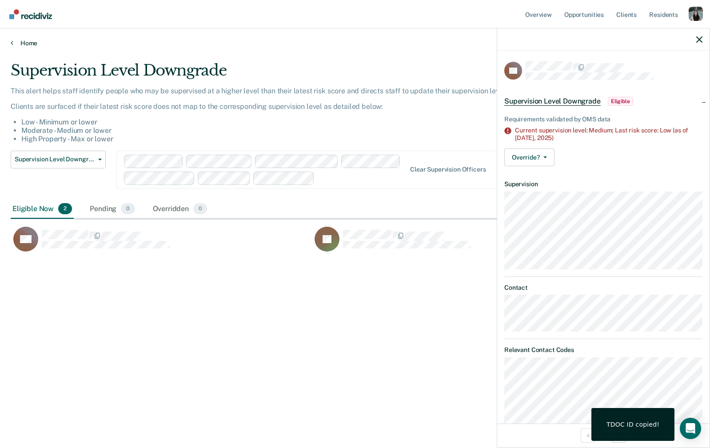
click at [26, 40] on link "Home" at bounding box center [355, 43] width 688 height 8
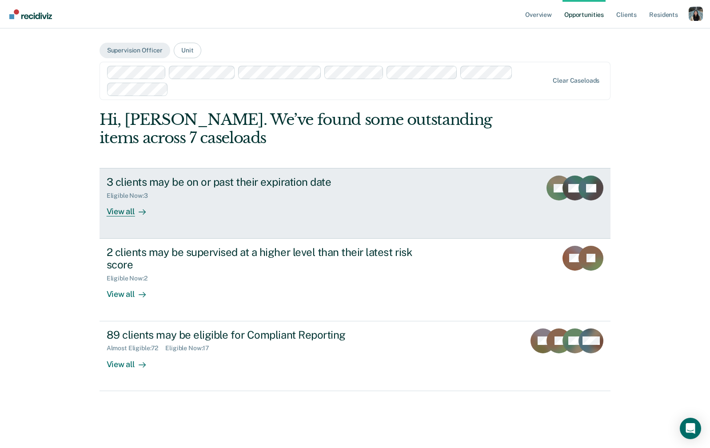
click at [211, 176] on div "3 clients may be on or past their expiration date" at bounding box center [263, 181] width 312 height 13
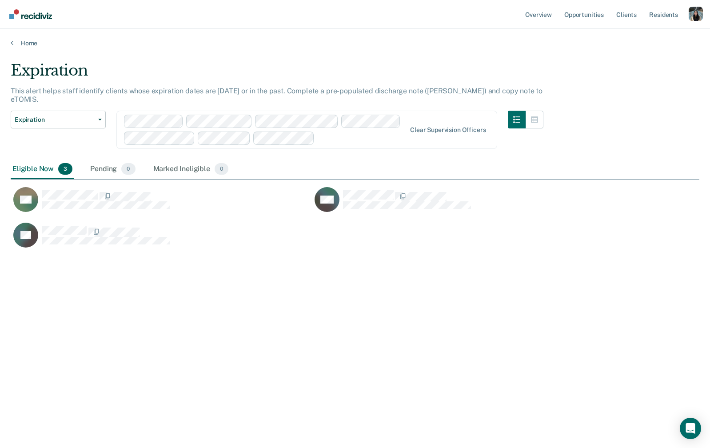
scroll to position [320, 688]
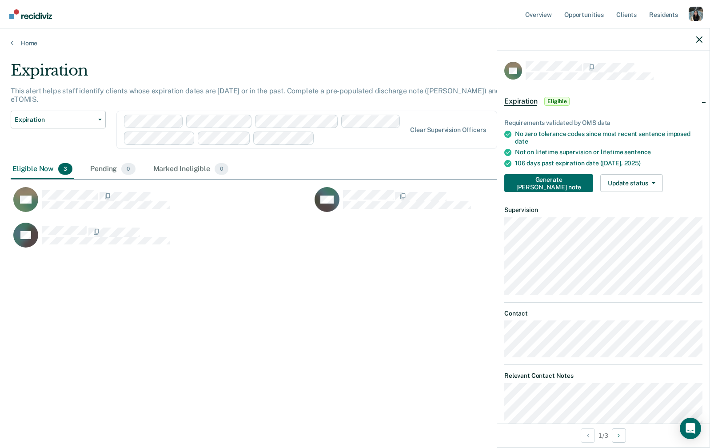
click at [30, 48] on main "Expiration This alert helps staff identify clients whose expiration dates are […" at bounding box center [355, 246] width 710 height 398
click at [30, 42] on link "Home" at bounding box center [355, 43] width 688 height 8
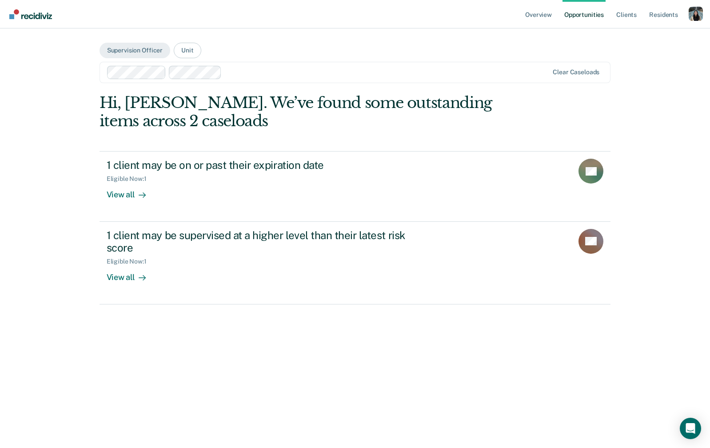
click at [91, 274] on main "Supervision Officer Unit Clear caseloads Hi, [PERSON_NAME]. We’ve found some ou…" at bounding box center [355, 227] width 533 height 398
click at [337, 58] on main "Supervision Officer Unit Clear caseloads Hi, [PERSON_NAME]. We’ve found some ou…" at bounding box center [355, 227] width 533 height 398
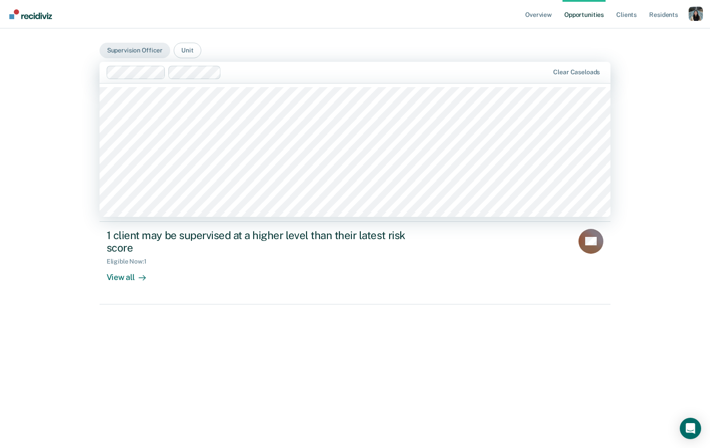
click at [314, 67] on div at bounding box center [387, 72] width 324 height 10
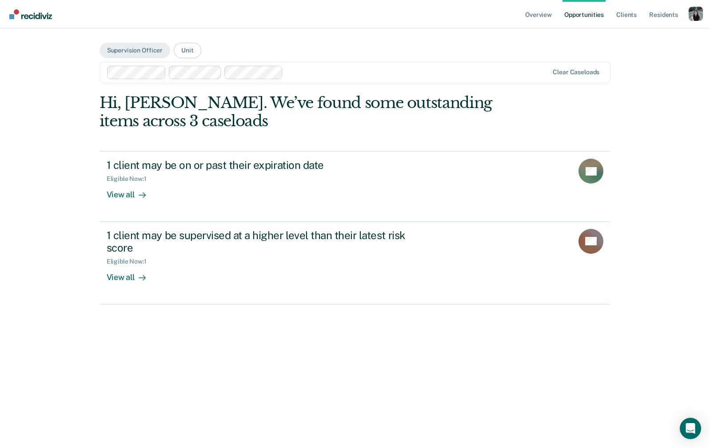
click at [330, 74] on div at bounding box center [417, 72] width 262 height 10
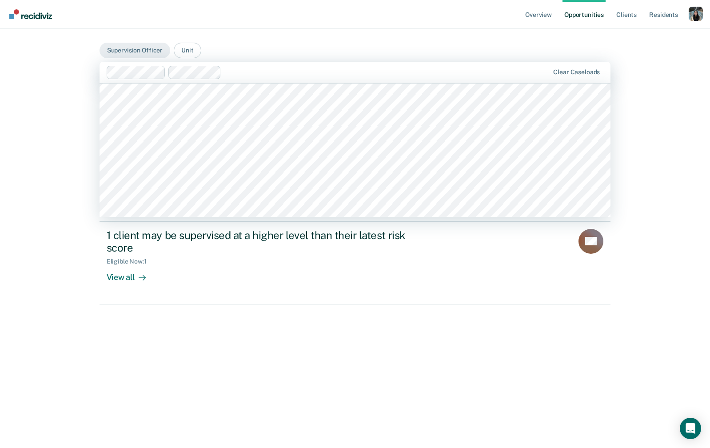
scroll to position [4993, 0]
click at [323, 72] on div at bounding box center [417, 72] width 261 height 10
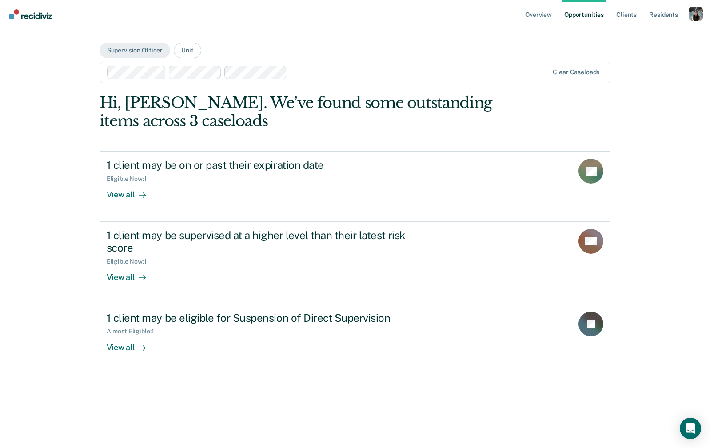
click at [342, 75] on div at bounding box center [419, 72] width 258 height 10
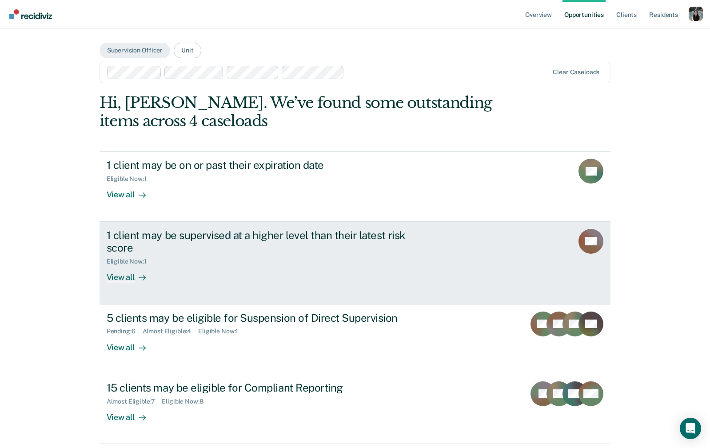
scroll to position [32, 0]
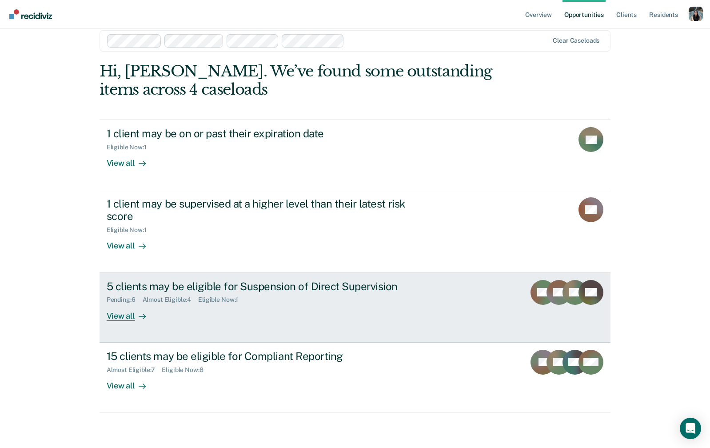
click at [316, 290] on div "5 clients may be eligible for Suspension of Direct Supervision" at bounding box center [263, 286] width 312 height 13
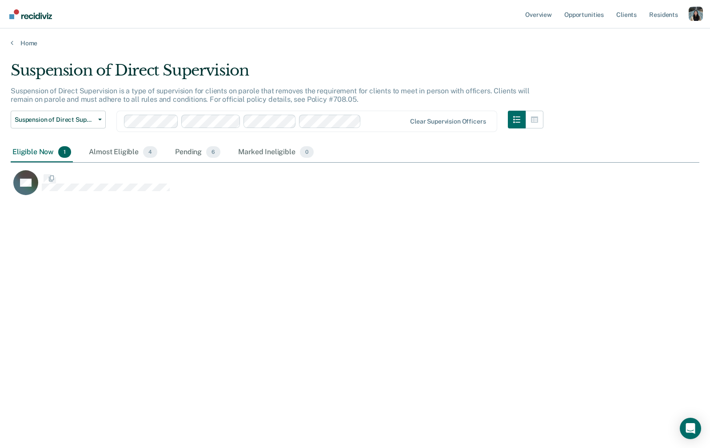
scroll to position [320, 688]
click at [113, 157] on div "Almost Eligible 4" at bounding box center [123, 153] width 72 height 20
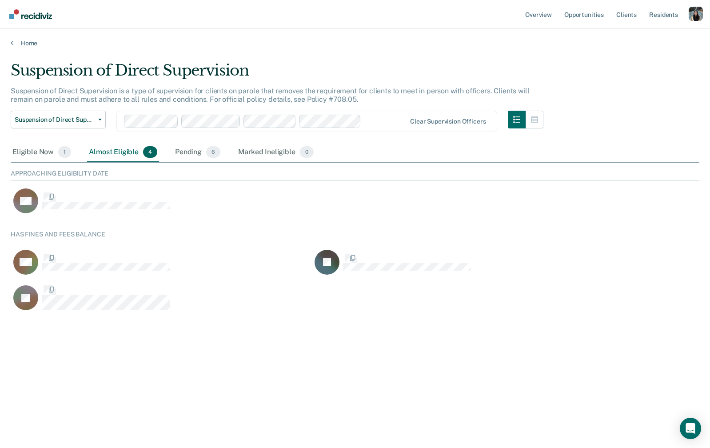
scroll to position [89, 688]
click at [33, 154] on div "Eligible Now 1" at bounding box center [42, 153] width 62 height 20
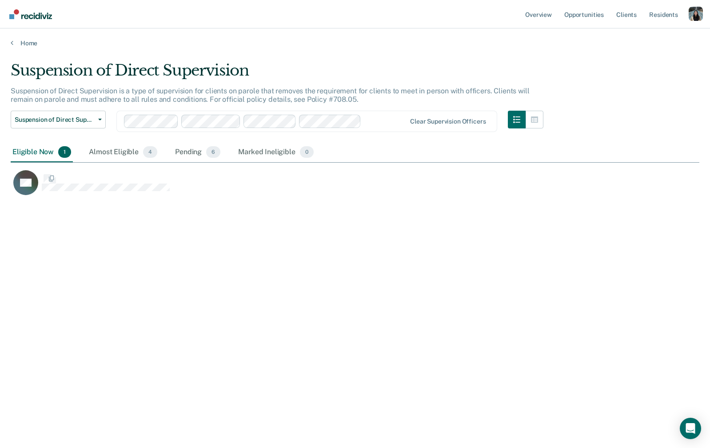
scroll to position [320, 688]
click at [17, 46] on link "Home" at bounding box center [355, 43] width 688 height 8
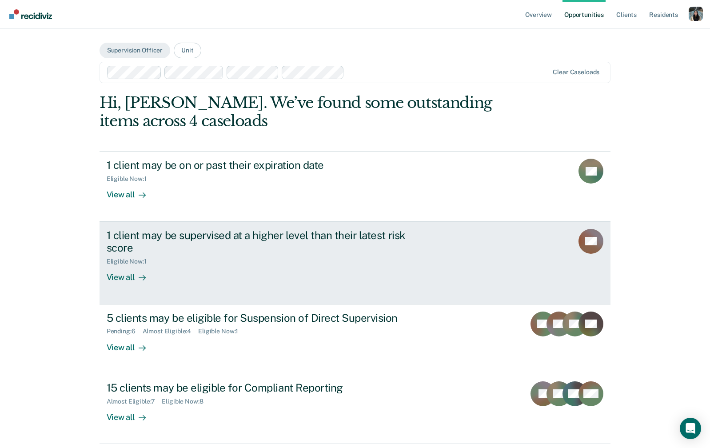
click at [161, 260] on div "Eligible Now : 1" at bounding box center [263, 259] width 312 height 11
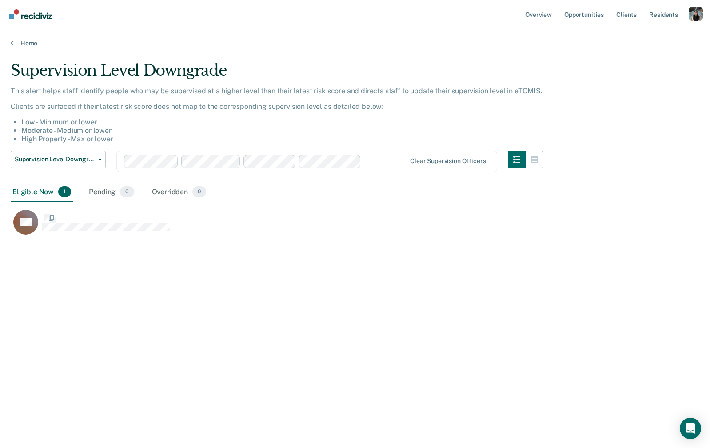
scroll to position [320, 688]
click at [28, 45] on link "Home" at bounding box center [355, 43] width 688 height 8
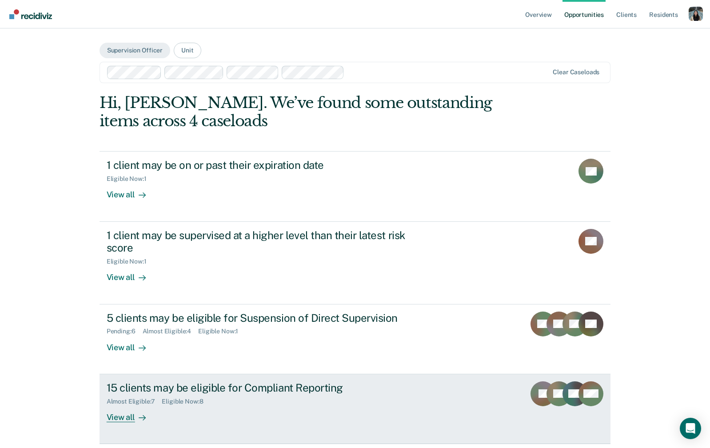
click at [250, 412] on div "15 clients may be eligible for Compliant Reporting Almost Eligible : 7 Eligible…" at bounding box center [273, 401] width 333 height 41
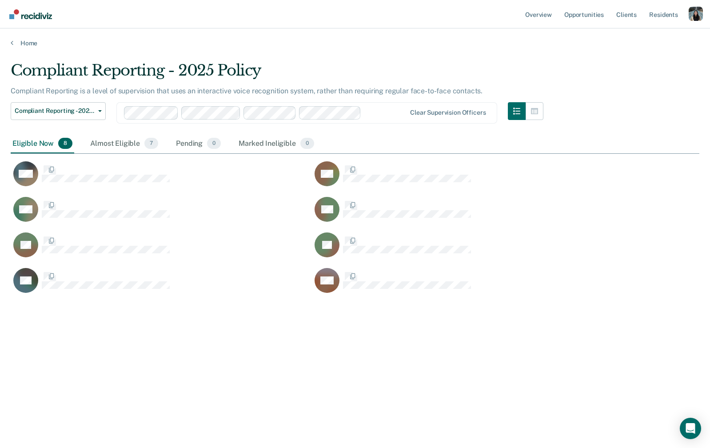
scroll to position [320, 688]
click at [34, 44] on link "Home" at bounding box center [355, 43] width 688 height 8
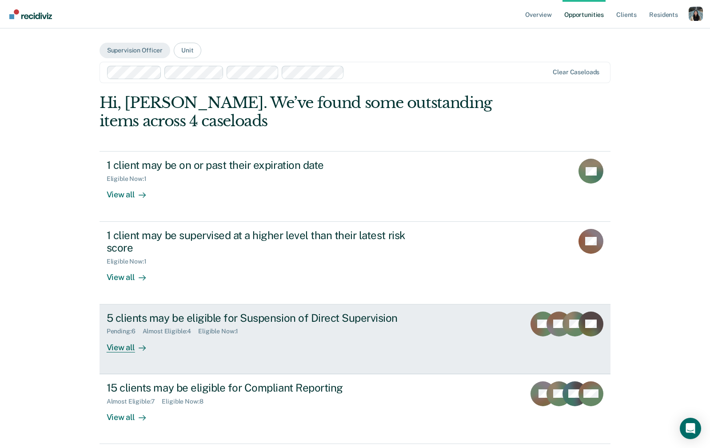
click at [290, 355] on link "5 clients may be eligible for Suspension of Direct Supervision Pending : 6 Almo…" at bounding box center [354, 339] width 511 height 70
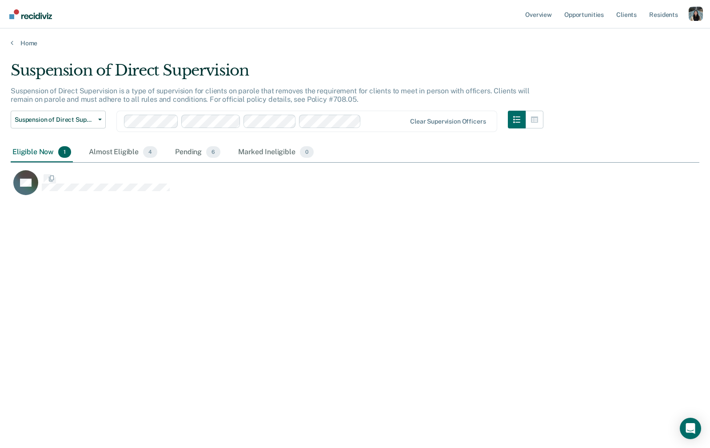
scroll to position [320, 688]
click at [31, 44] on link "Home" at bounding box center [355, 43] width 688 height 8
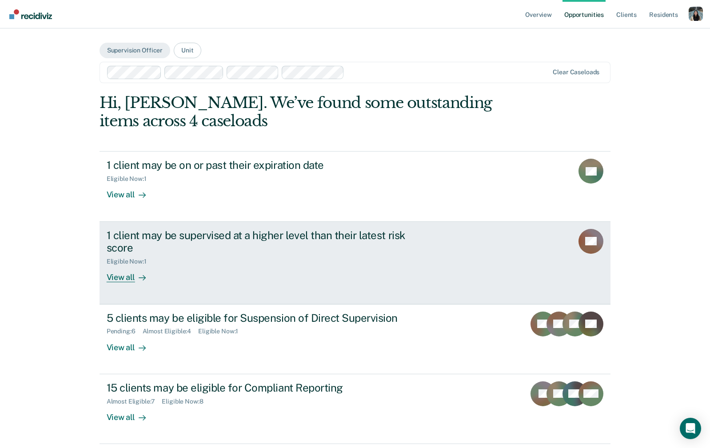
click at [250, 260] on div "Eligible Now : 1" at bounding box center [263, 259] width 312 height 11
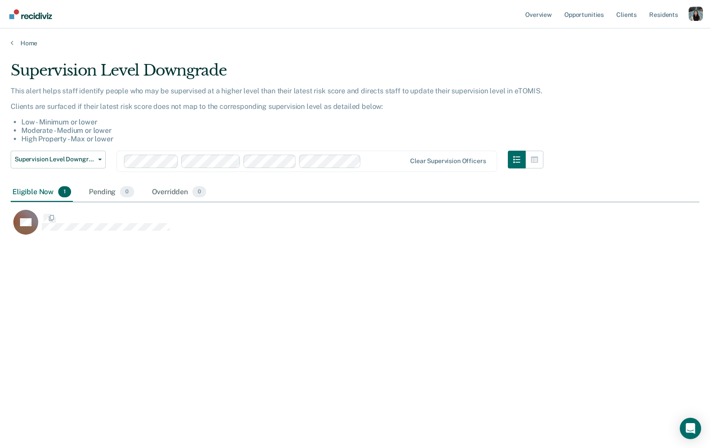
scroll to position [320, 688]
click at [33, 39] on link "Home" at bounding box center [355, 43] width 688 height 8
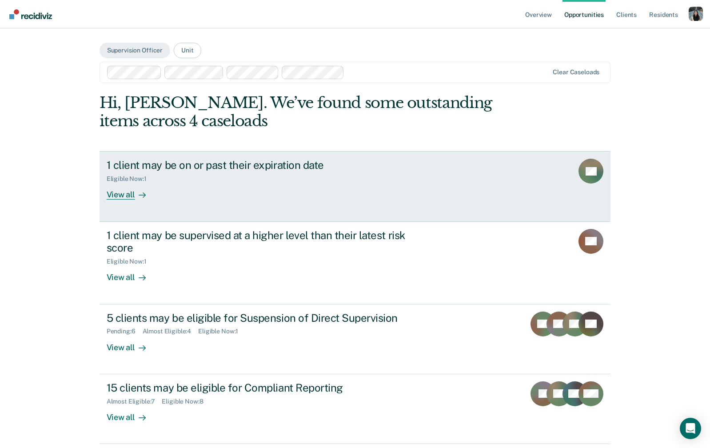
click at [213, 196] on div "1 client may be on or past their expiration date Eligible Now : 1 View all" at bounding box center [273, 179] width 333 height 41
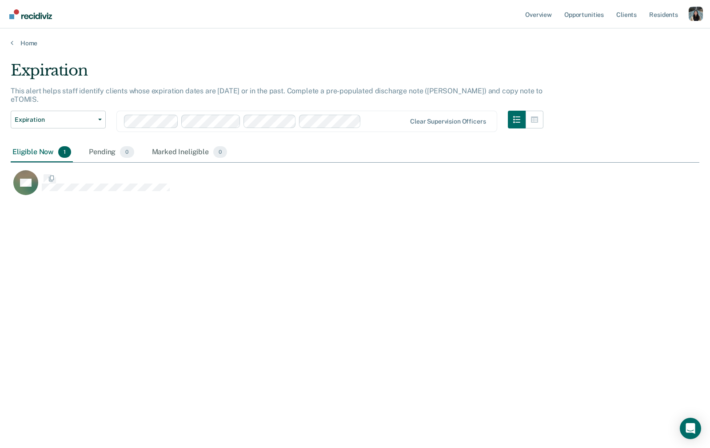
scroll to position [320, 688]
click at [30, 41] on link "Home" at bounding box center [355, 43] width 688 height 8
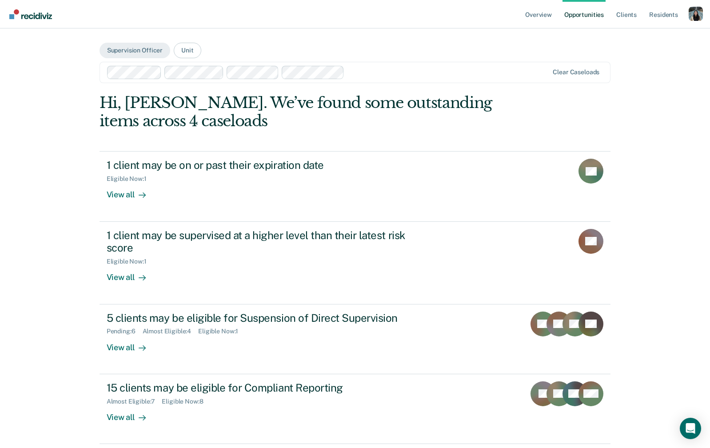
scroll to position [32, 0]
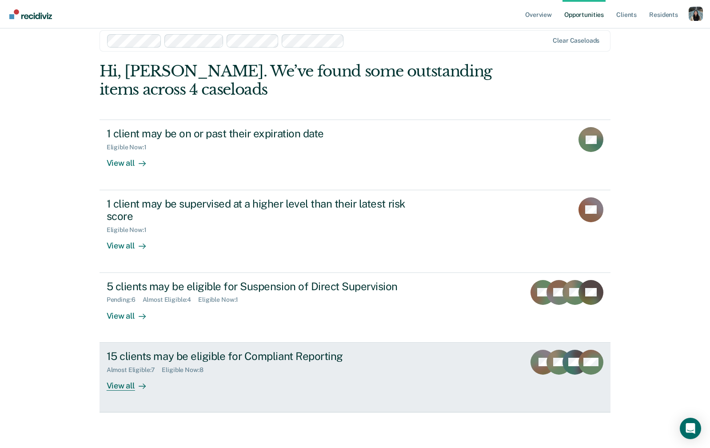
click at [216, 349] on link "15 clients may be eligible for Compliant Reporting Almost Eligible : 7 Eligible…" at bounding box center [354, 377] width 511 height 70
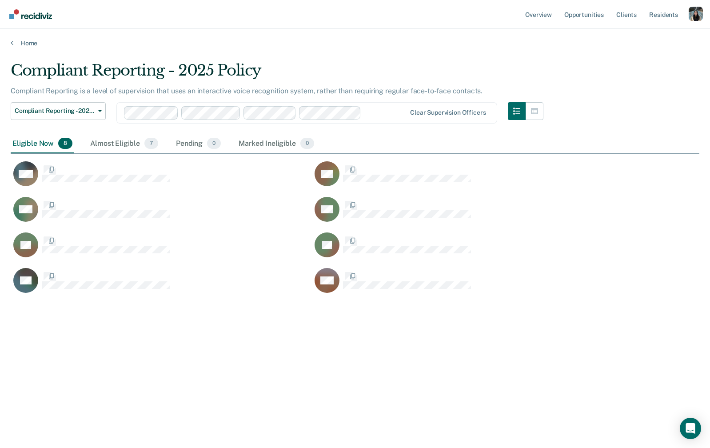
scroll to position [320, 688]
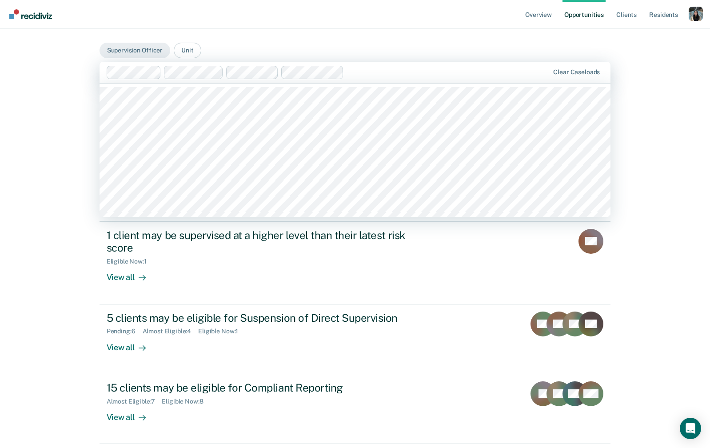
click at [382, 74] on div at bounding box center [448, 72] width 202 height 10
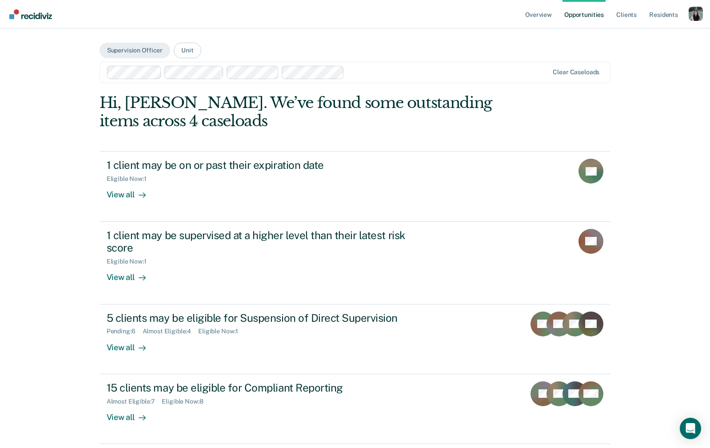
click at [407, 70] on div at bounding box center [448, 72] width 201 height 10
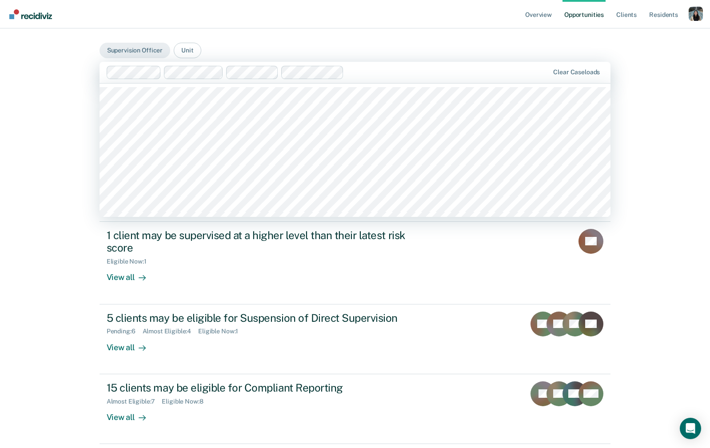
click at [405, 75] on div at bounding box center [448, 72] width 202 height 10
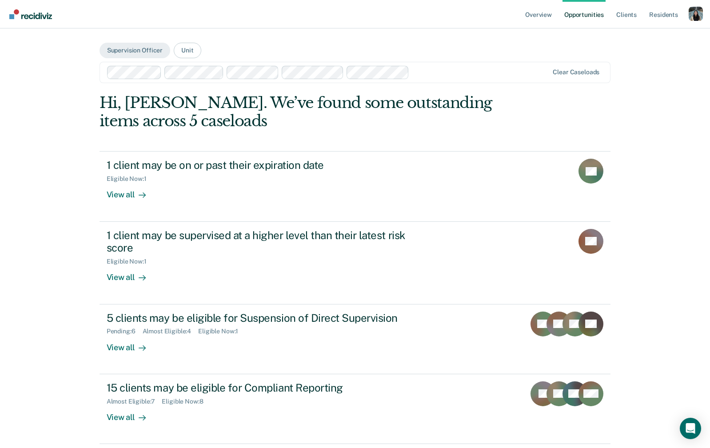
click at [431, 74] on div at bounding box center [481, 72] width 136 height 10
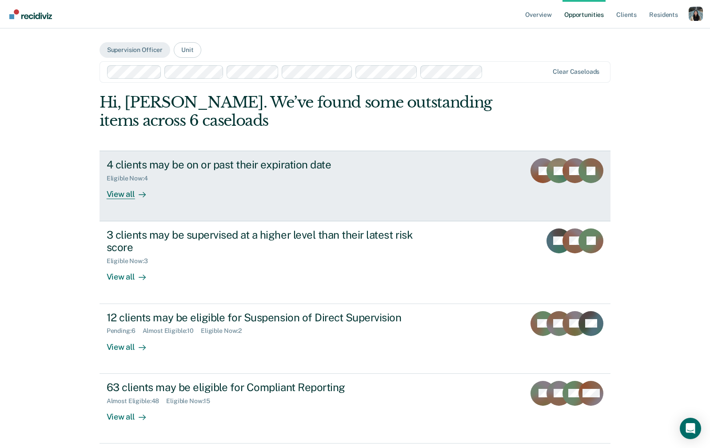
scroll to position [0, 0]
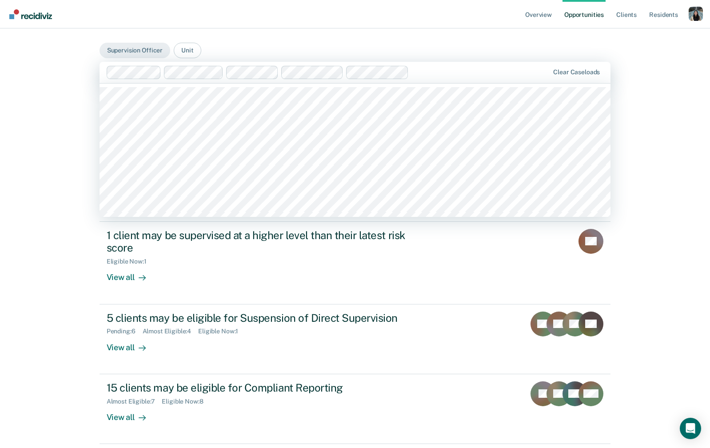
click at [312, 31] on main "Supervision Officer Unit option [PERSON_NAME], deselected. [PERSON_NAME], 1 of …" at bounding box center [355, 242] width 533 height 429
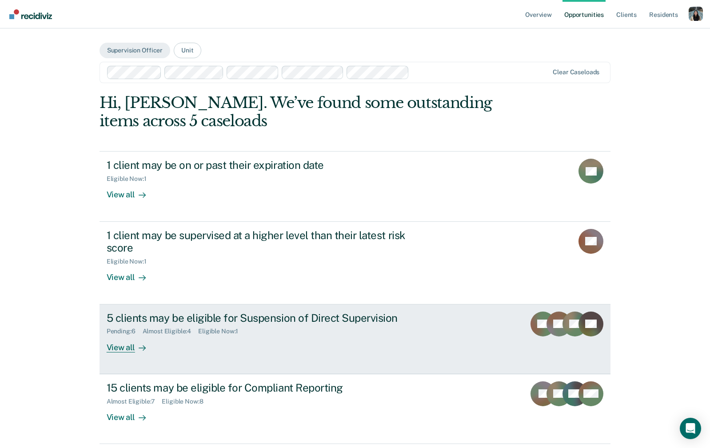
click at [221, 363] on link "5 clients may be eligible for Suspension of Direct Supervision Pending : 6 Almo…" at bounding box center [354, 339] width 511 height 70
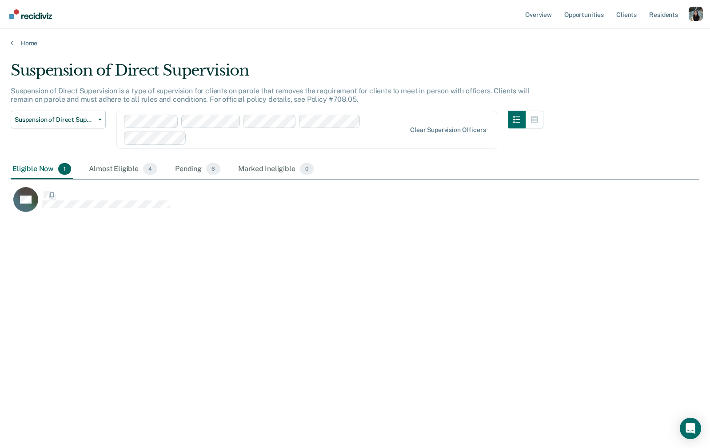
scroll to position [320, 688]
click at [123, 173] on div "Almost Eligible 4" at bounding box center [123, 169] width 72 height 20
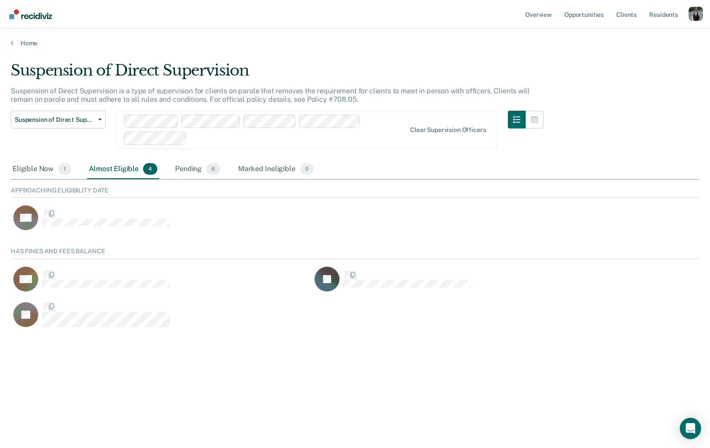
scroll to position [89, 688]
click at [535, 123] on button "button" at bounding box center [534, 120] width 18 height 18
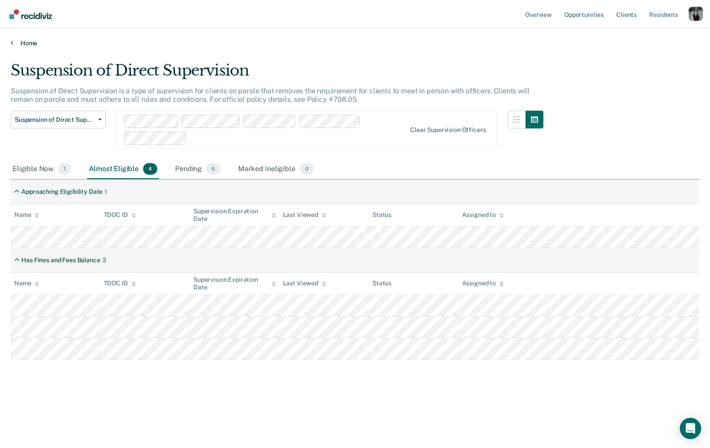
click at [30, 40] on link "Home" at bounding box center [355, 43] width 688 height 8
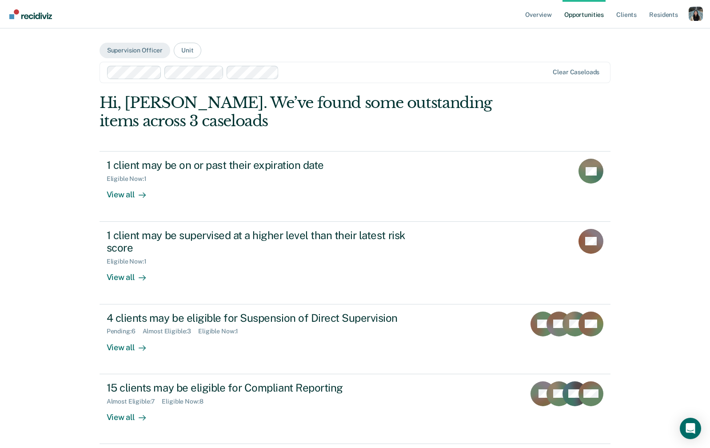
click at [71, 277] on div "Overview Opportunities Client s Resident s Profile How it works Go to Pathways …" at bounding box center [355, 239] width 710 height 479
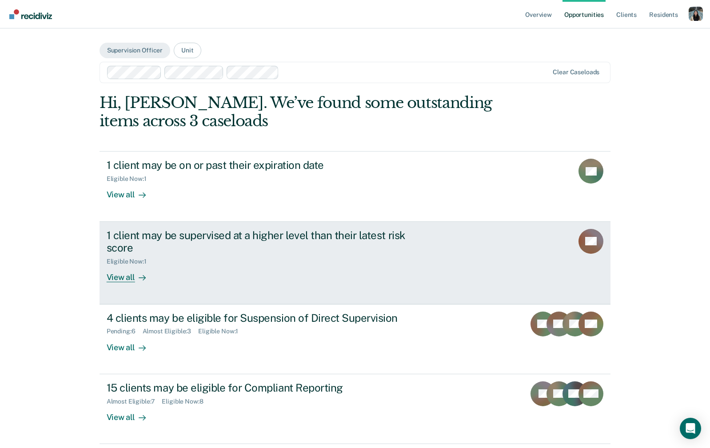
scroll to position [32, 0]
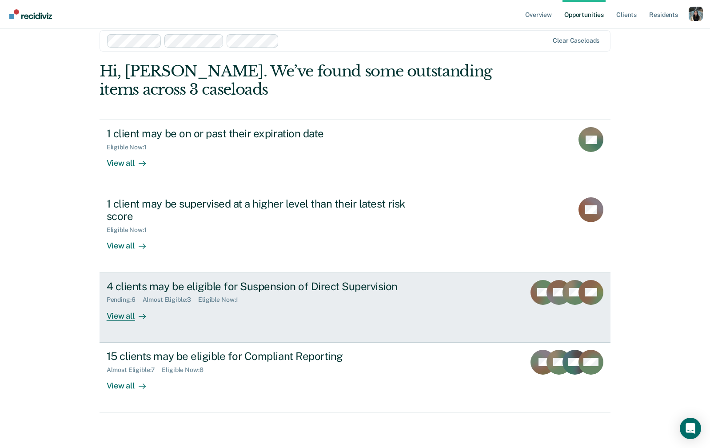
click at [262, 295] on div "Pending : 6 Almost Eligible : 3 Eligible Now : 1" at bounding box center [263, 297] width 312 height 11
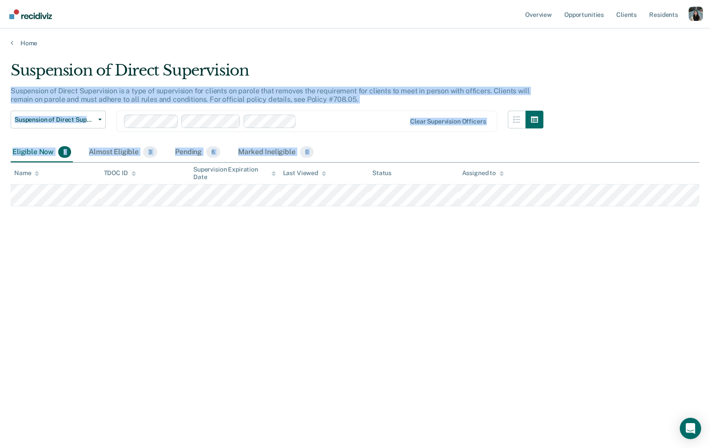
click at [303, 61] on div "Suspension of Direct Supervision Suspension of Direct Supervision is a type of …" at bounding box center [355, 221] width 688 height 320
click at [303, 61] on div "Suspension of Direct Supervision" at bounding box center [277, 73] width 533 height 25
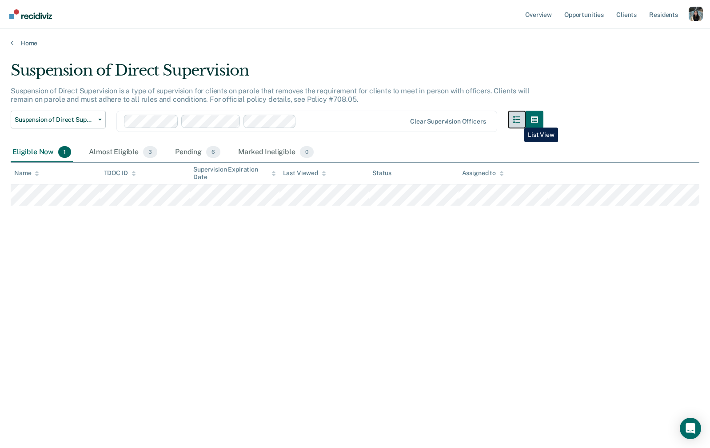
click at [517, 121] on icon "button" at bounding box center [516, 119] width 7 height 7
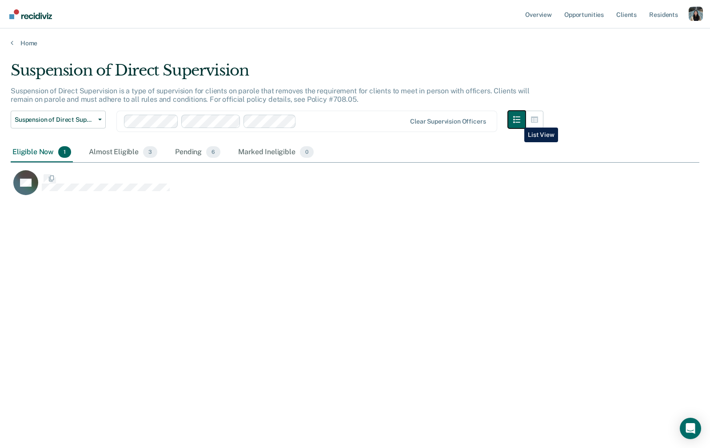
scroll to position [320, 688]
click at [529, 123] on button "button" at bounding box center [534, 120] width 18 height 18
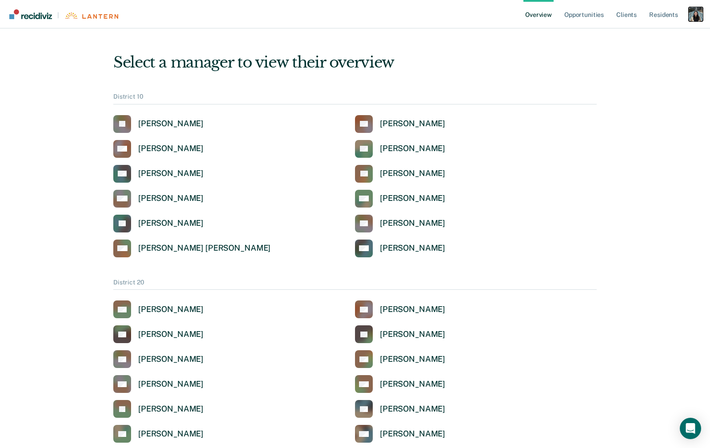
click at [692, 12] on div "Profile dropdown button" at bounding box center [695, 14] width 14 height 14
click at [634, 32] on link "Profile" at bounding box center [660, 36] width 72 height 8
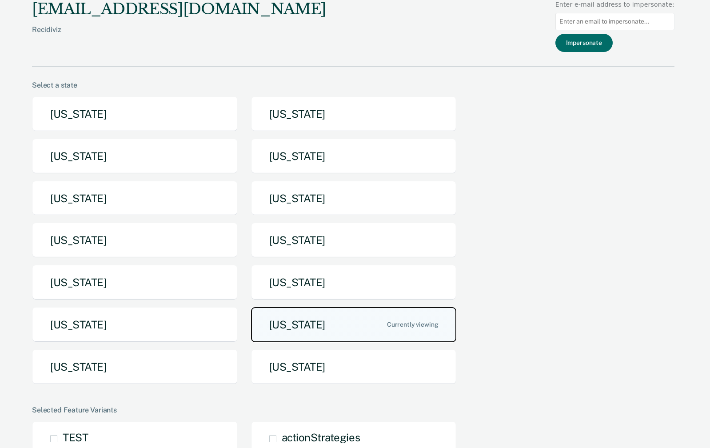
click at [294, 323] on button "[US_STATE]" at bounding box center [354, 324] width 206 height 35
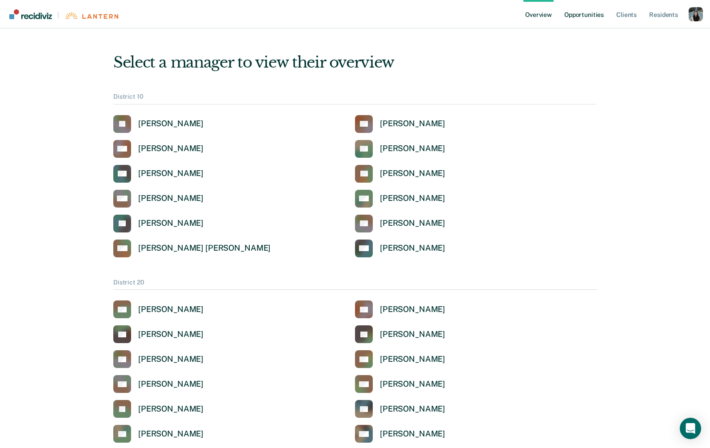
click at [580, 21] on link "Opportunities" at bounding box center [583, 14] width 43 height 28
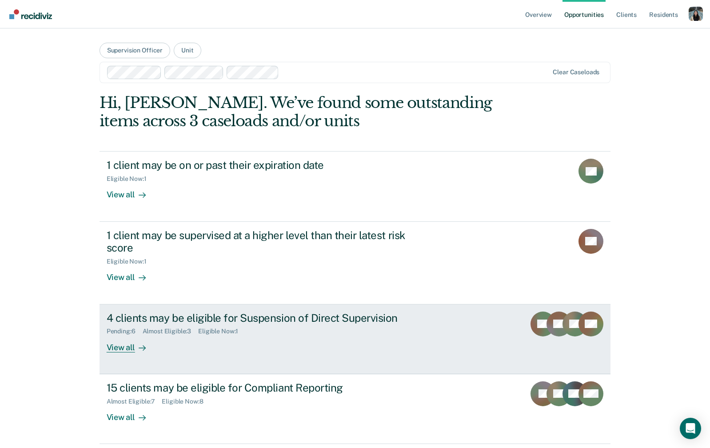
click at [241, 326] on div "Pending : 6 Almost Eligible : 3 Eligible Now : 1" at bounding box center [263, 329] width 312 height 11
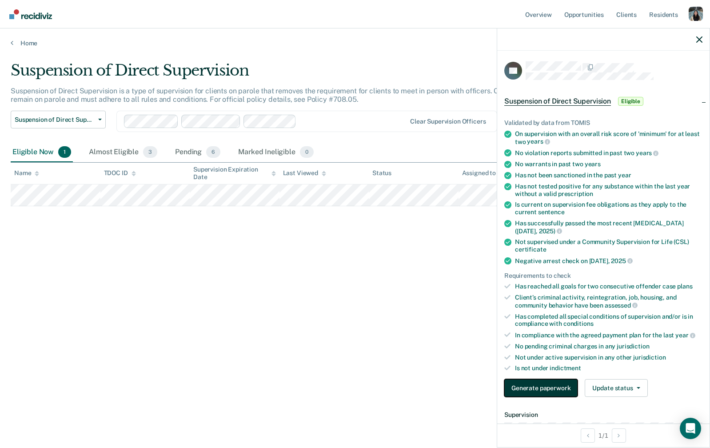
click at [557, 385] on button "Generate paperwork" at bounding box center [540, 388] width 73 height 18
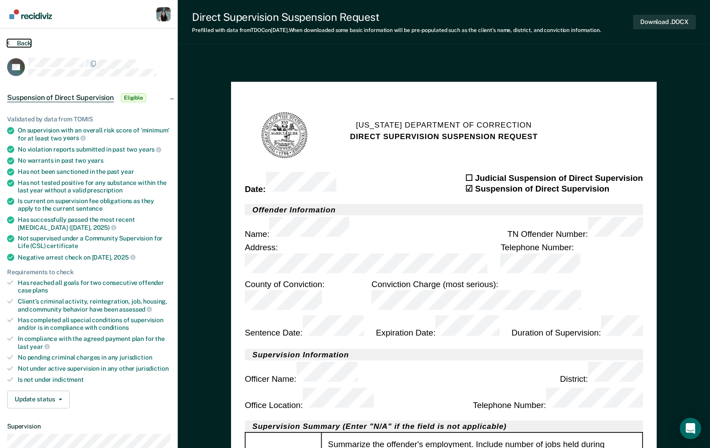
click at [23, 43] on button "Back" at bounding box center [19, 43] width 24 height 8
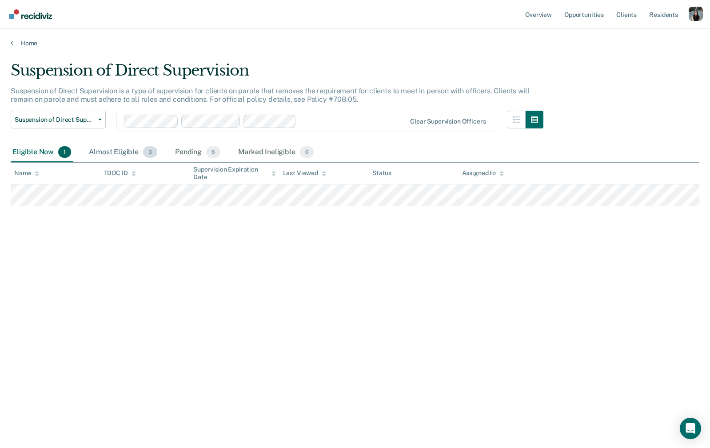
click at [124, 153] on div "Almost Eligible 3" at bounding box center [123, 153] width 72 height 20
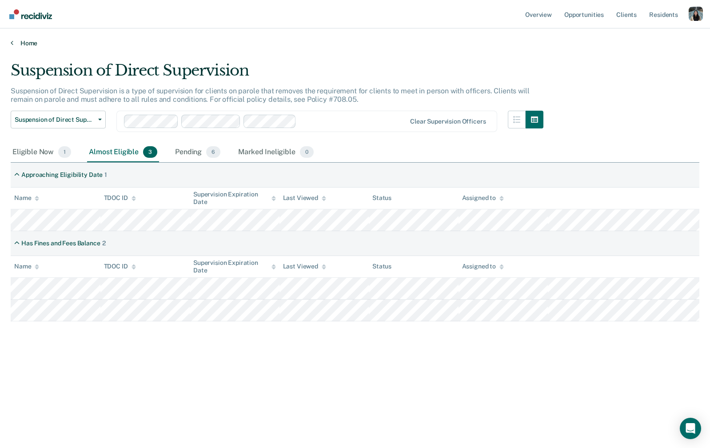
click at [27, 41] on link "Home" at bounding box center [355, 43] width 688 height 8
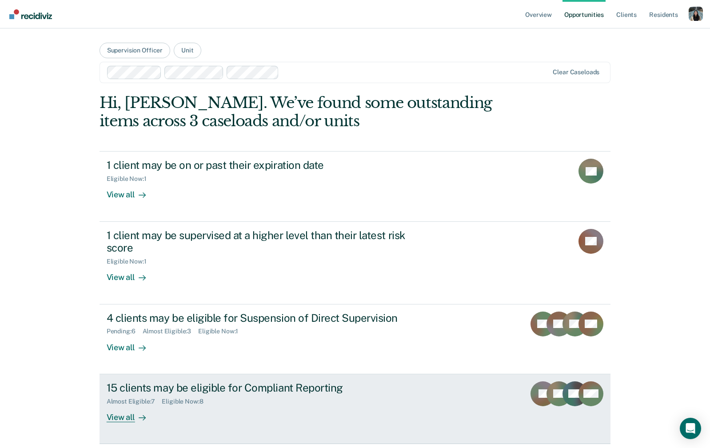
click at [145, 406] on div "View all" at bounding box center [132, 413] width 50 height 17
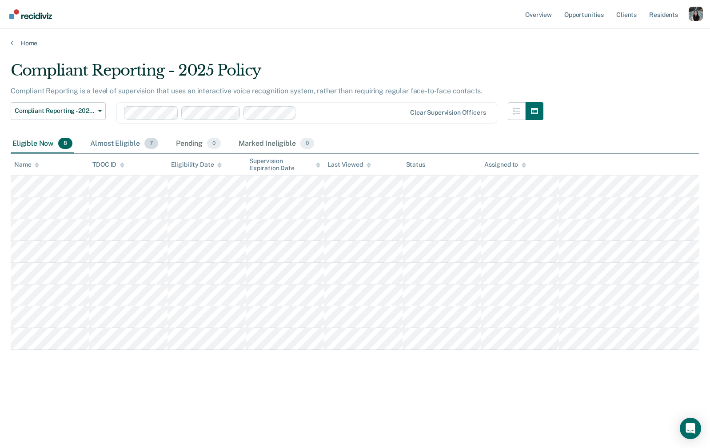
click at [114, 143] on div "Almost Eligible 7" at bounding box center [124, 144] width 72 height 20
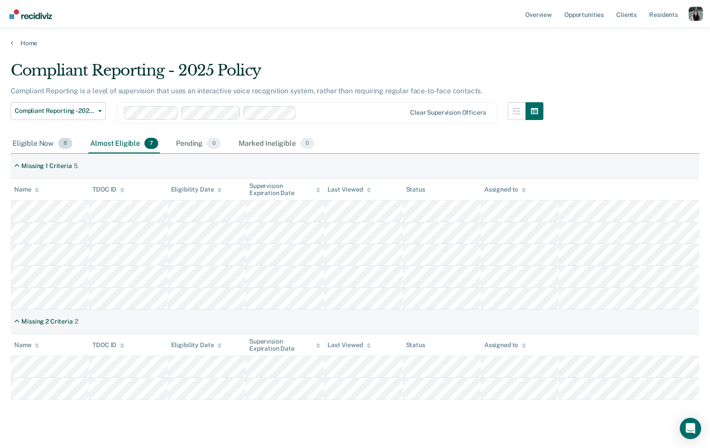
click at [38, 147] on div "Eligible Now 8" at bounding box center [43, 144] width 64 height 20
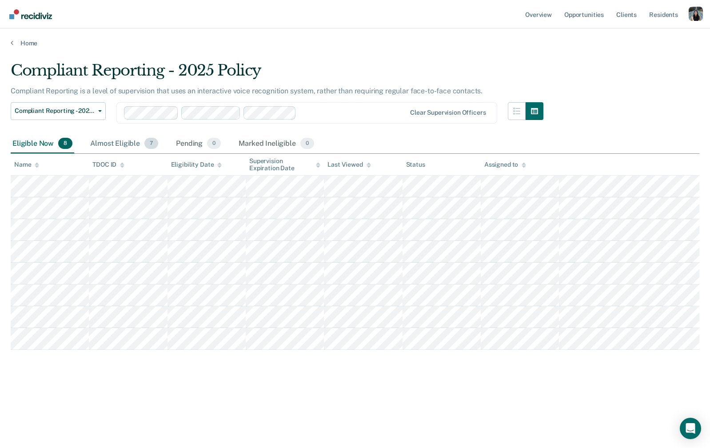
click at [92, 143] on div "Almost Eligible 7" at bounding box center [124, 144] width 72 height 20
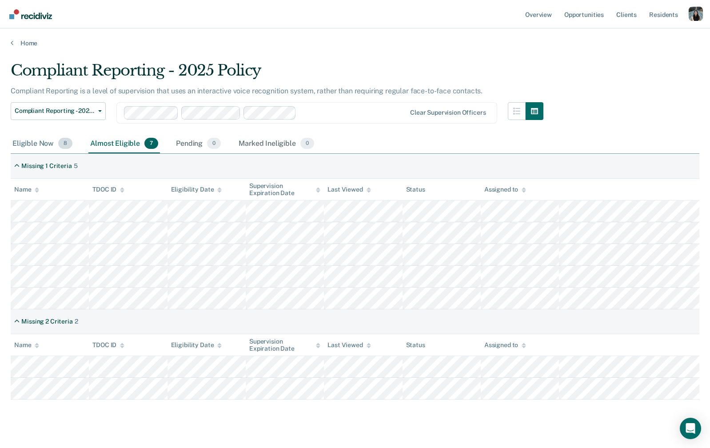
click at [48, 146] on div "Eligible Now 8" at bounding box center [43, 144] width 64 height 20
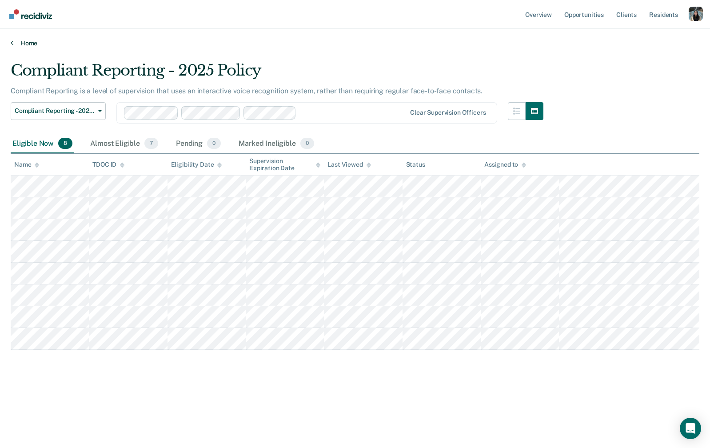
click at [25, 45] on link "Home" at bounding box center [355, 43] width 688 height 8
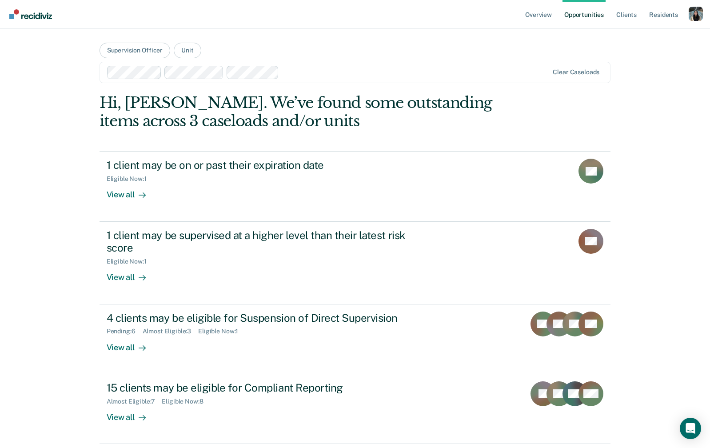
click at [323, 67] on div at bounding box center [328, 72] width 442 height 13
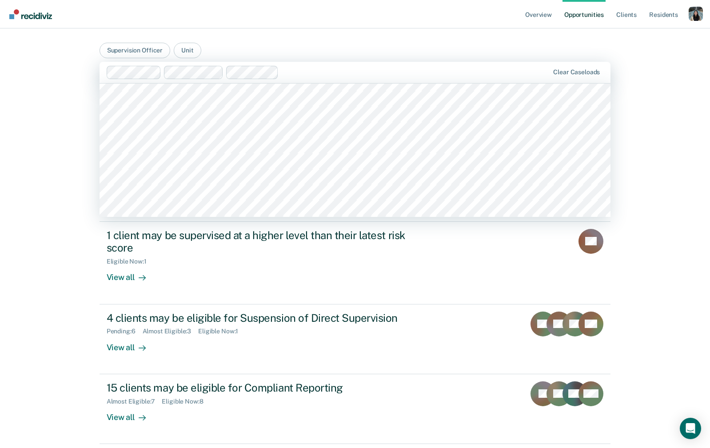
scroll to position [1331, 0]
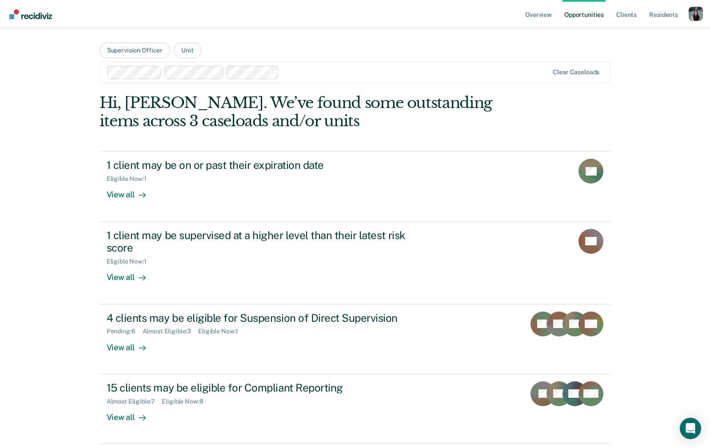
click at [147, 42] on main "Supervision Officer Unit Clear caseloads Hi, Krysty. We’ve found some outstandi…" at bounding box center [355, 242] width 533 height 429
click at [147, 51] on button "Supervision Officer" at bounding box center [134, 51] width 71 height 16
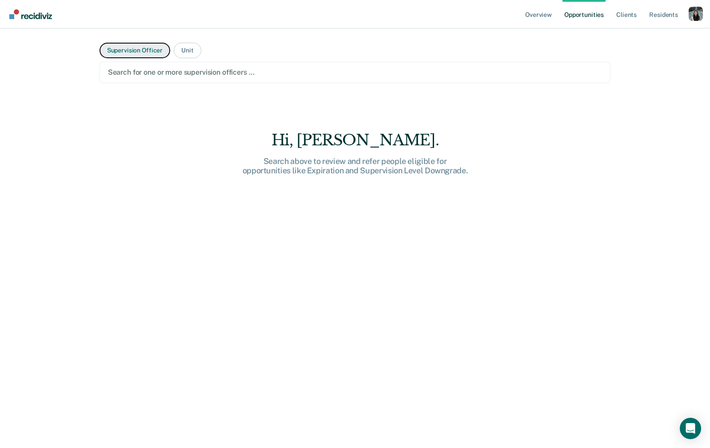
click at [141, 43] on button "Supervision Officer" at bounding box center [134, 51] width 71 height 16
click at [155, 49] on button "Supervision Officer" at bounding box center [134, 51] width 71 height 16
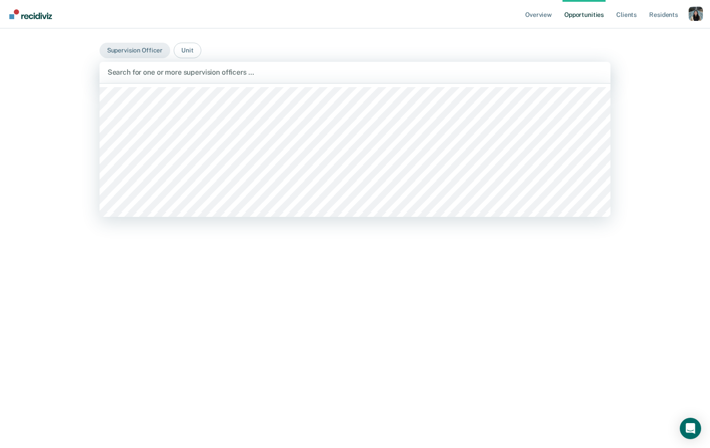
click at [237, 79] on div "Search for one or more supervision officers …" at bounding box center [354, 72] width 511 height 21
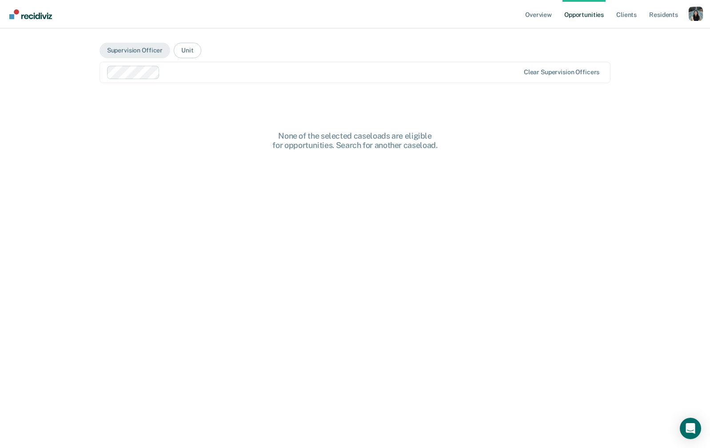
click at [260, 73] on div at bounding box center [340, 72] width 355 height 10
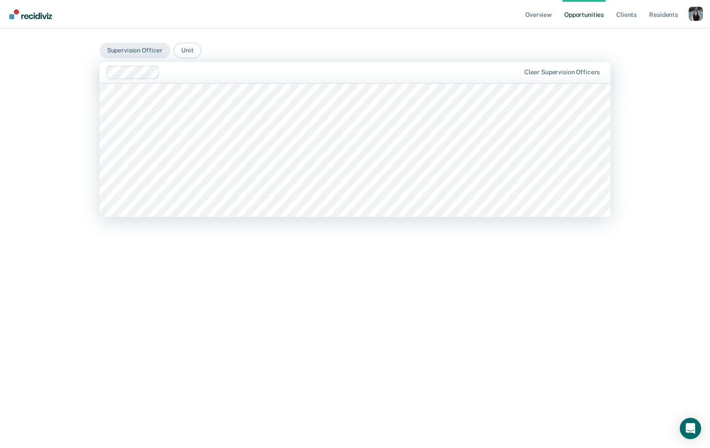
scroll to position [1922, 0]
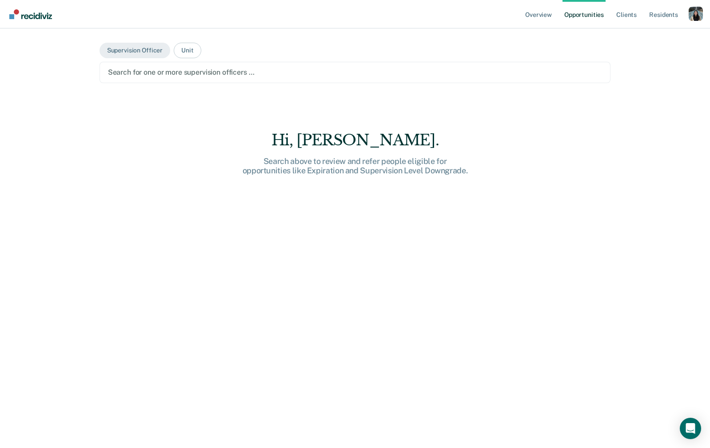
click at [167, 74] on div at bounding box center [355, 72] width 494 height 10
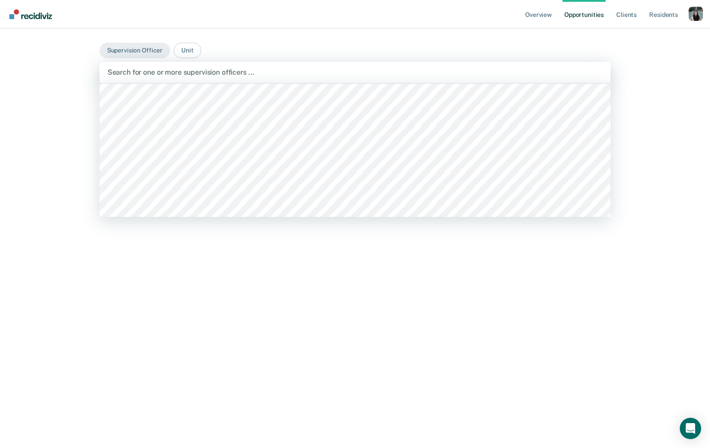
scroll to position [4864, 0]
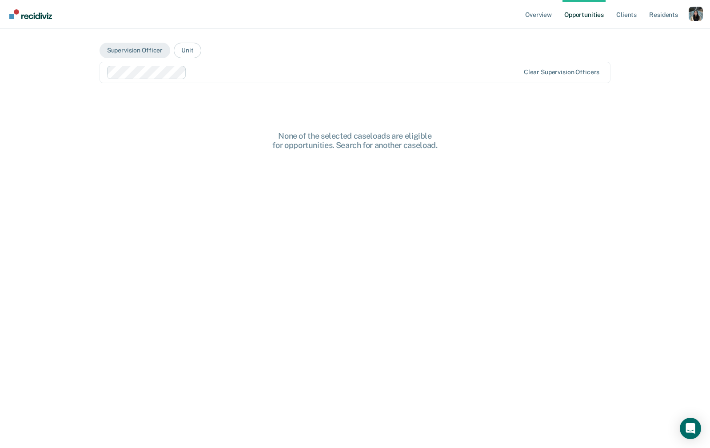
click at [223, 71] on div at bounding box center [354, 72] width 329 height 10
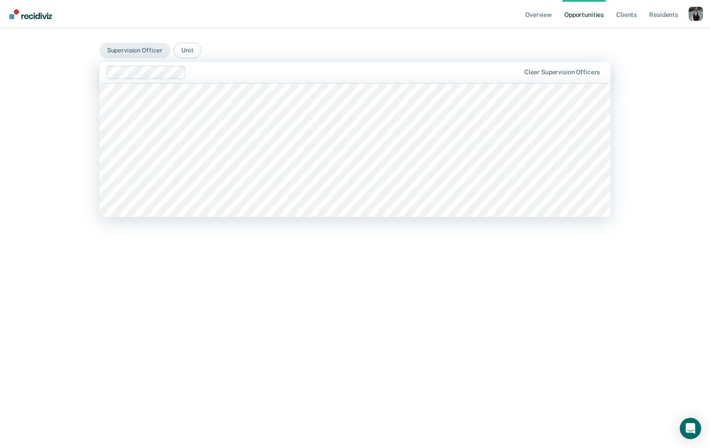
scroll to position [2580, 0]
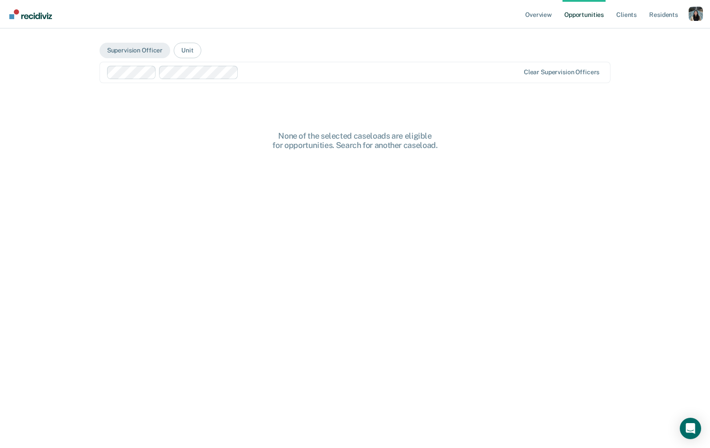
click at [266, 72] on div at bounding box center [380, 72] width 277 height 10
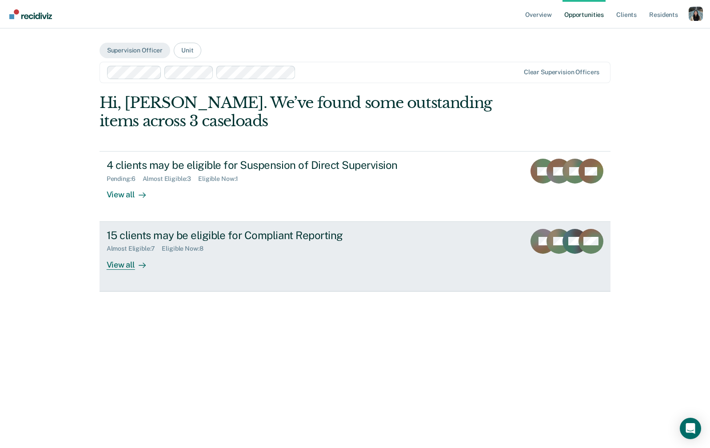
click at [236, 271] on link "15 clients may be eligible for Compliant Reporting Almost Eligible : 7 Eligible…" at bounding box center [354, 257] width 511 height 70
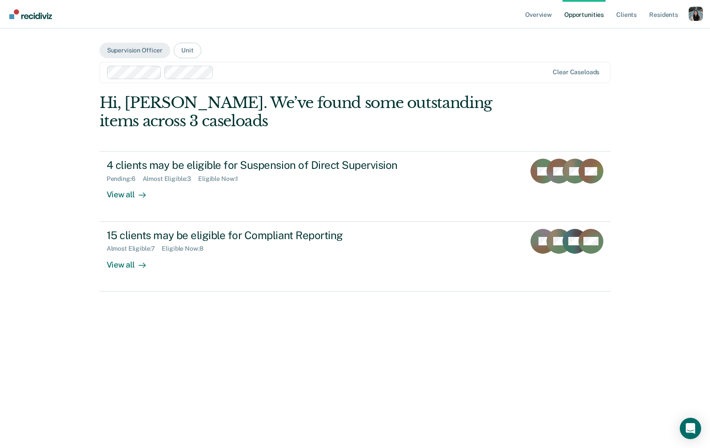
click at [311, 66] on div at bounding box center [328, 72] width 442 height 13
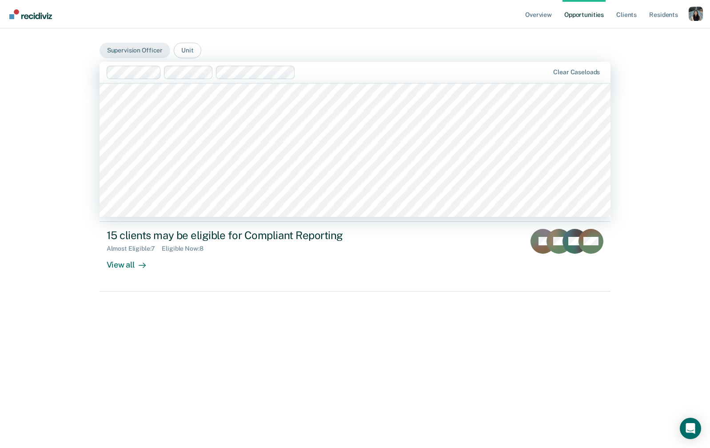
scroll to position [308, 0]
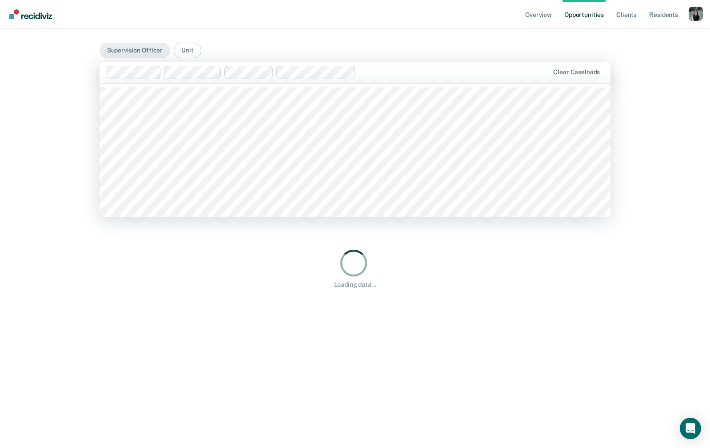
click at [390, 70] on div at bounding box center [454, 72] width 190 height 10
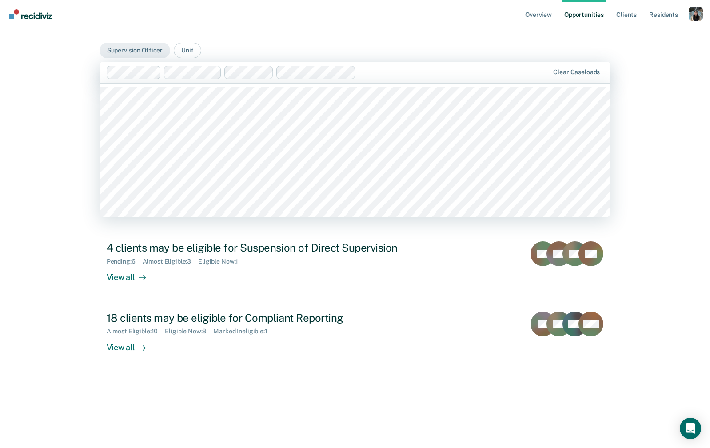
click at [69, 282] on div "Overview Opportunities Client s Resident s Profile How it works Go to Pathways …" at bounding box center [355, 224] width 710 height 448
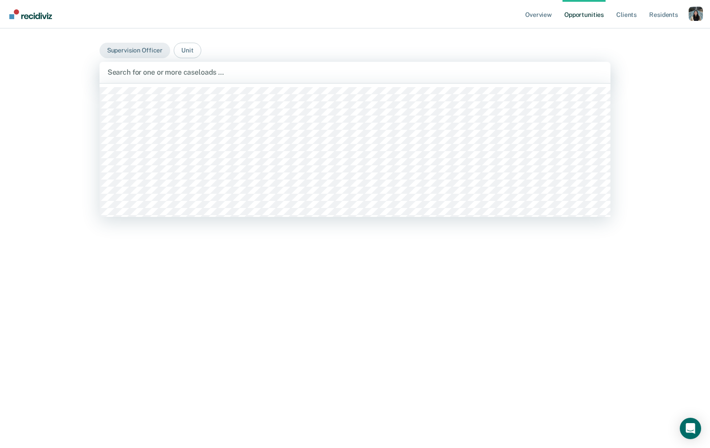
click at [201, 70] on div at bounding box center [354, 72] width 495 height 10
click at [263, 72] on div at bounding box center [400, 72] width 298 height 10
click at [354, 69] on div at bounding box center [437, 72] width 224 height 10
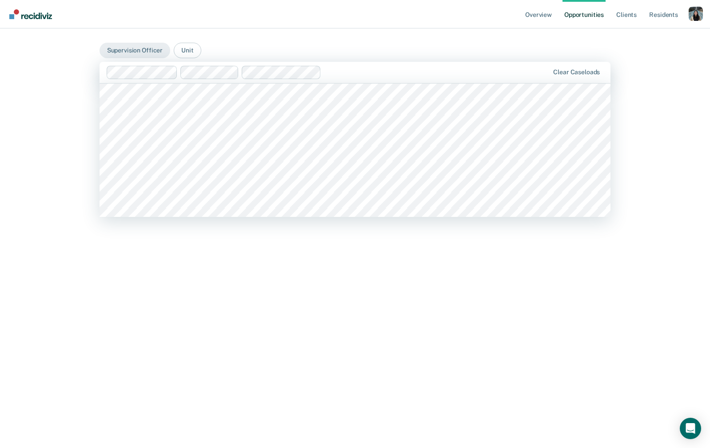
scroll to position [1562, 0]
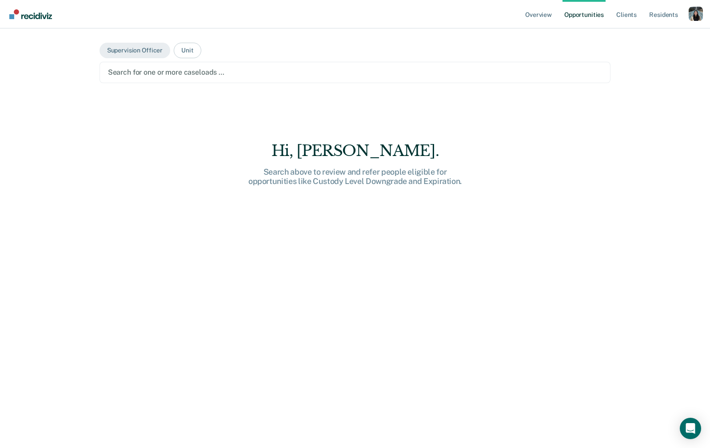
click at [351, 74] on div at bounding box center [355, 72] width 494 height 10
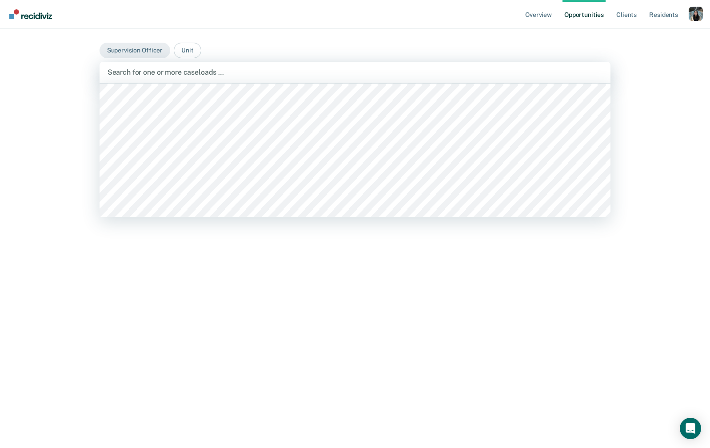
scroll to position [2694, 0]
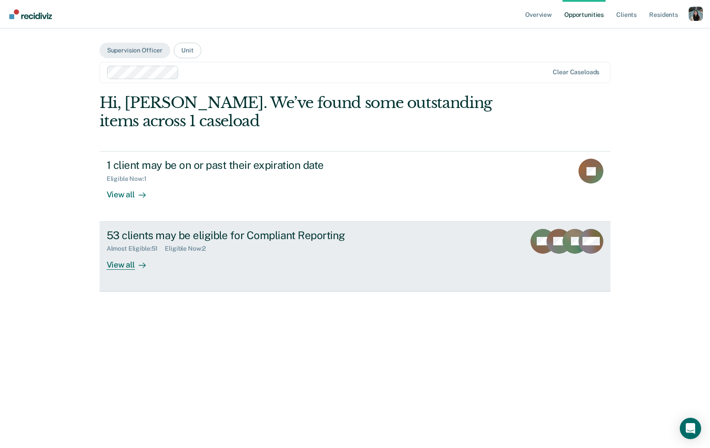
click at [290, 229] on div "53 clients may be eligible for Compliant Reporting" at bounding box center [263, 235] width 312 height 13
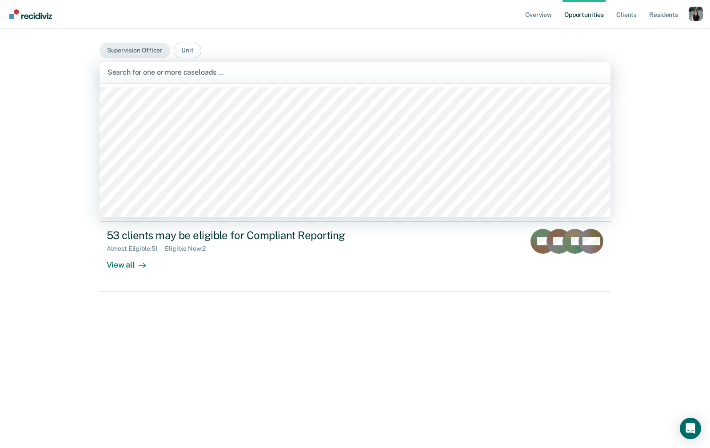
click at [262, 80] on div "Search for one or more caseloads …" at bounding box center [354, 72] width 511 height 21
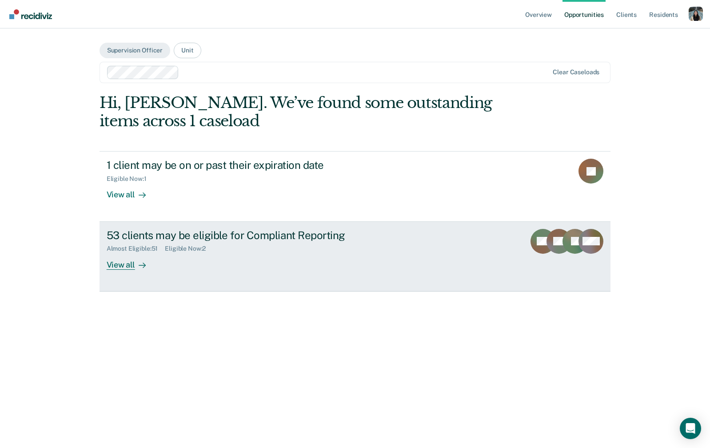
click at [234, 260] on div "53 clients may be eligible for Compliant Reporting Almost Eligible : 51 Eligibl…" at bounding box center [273, 249] width 333 height 41
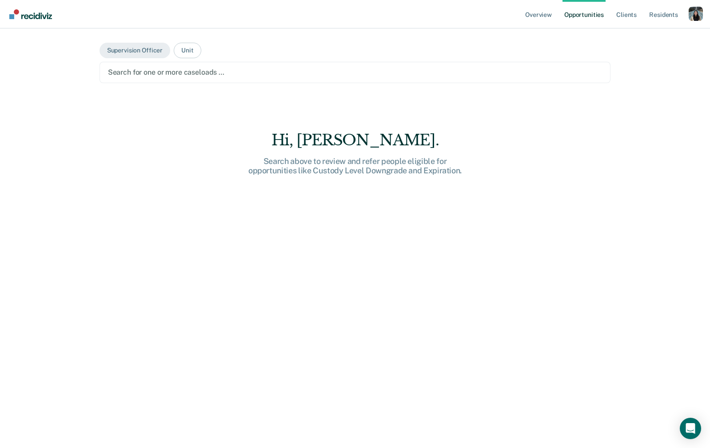
click at [218, 76] on div at bounding box center [355, 72] width 494 height 10
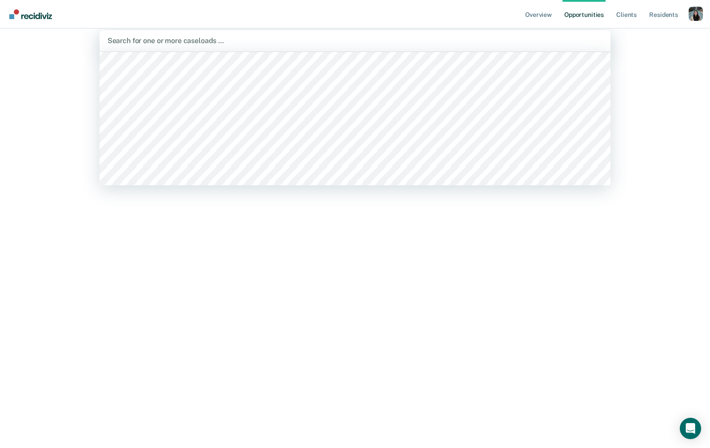
scroll to position [1737, 0]
click at [221, 147] on div at bounding box center [354, 118] width 511 height 133
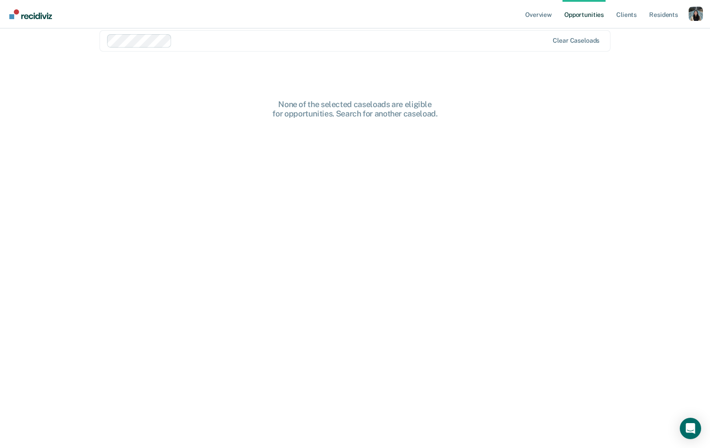
click at [219, 39] on div at bounding box center [361, 41] width 373 height 10
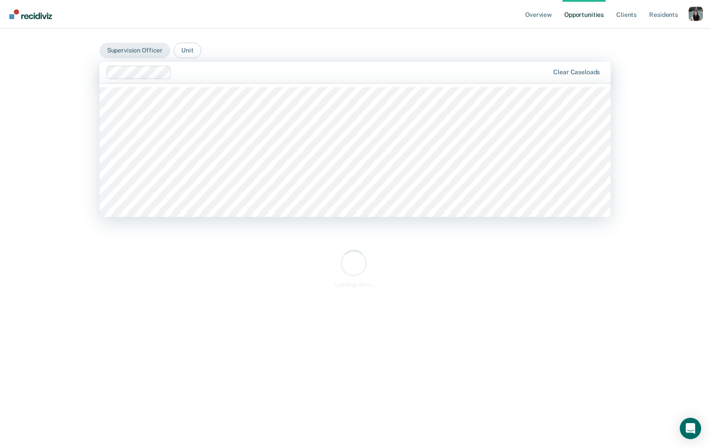
scroll to position [0, 0]
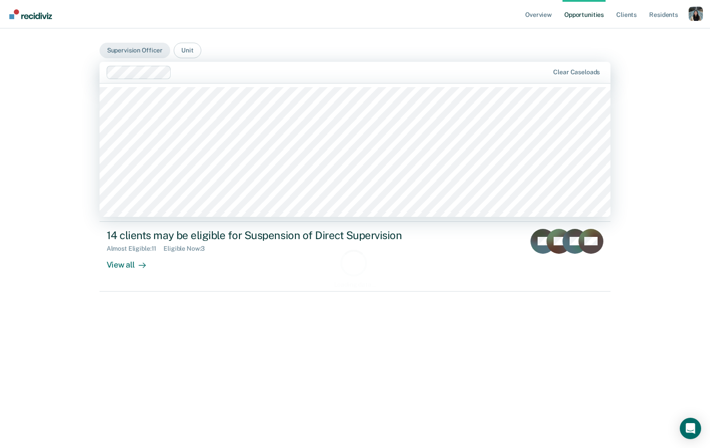
click at [7, 223] on div "Overview Opportunities Client s Resident s Profile How it works Go to Pathways …" at bounding box center [355, 224] width 710 height 448
click at [223, 72] on div at bounding box center [362, 72] width 374 height 10
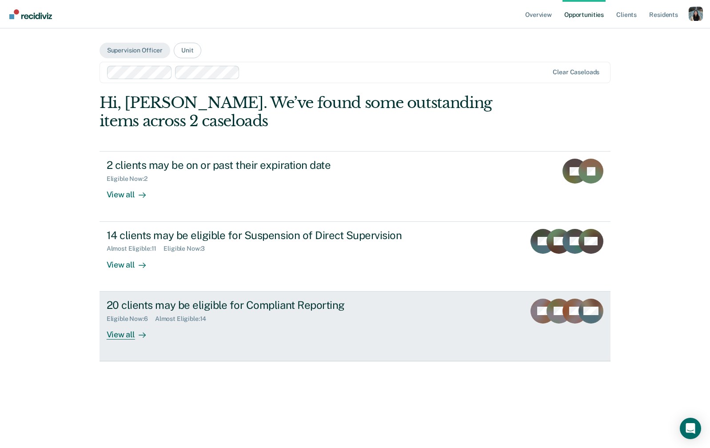
click at [251, 292] on link "20 clients may be eligible for Compliant Reporting Eligible Now : 6 Almost Elig…" at bounding box center [354, 326] width 511 height 70
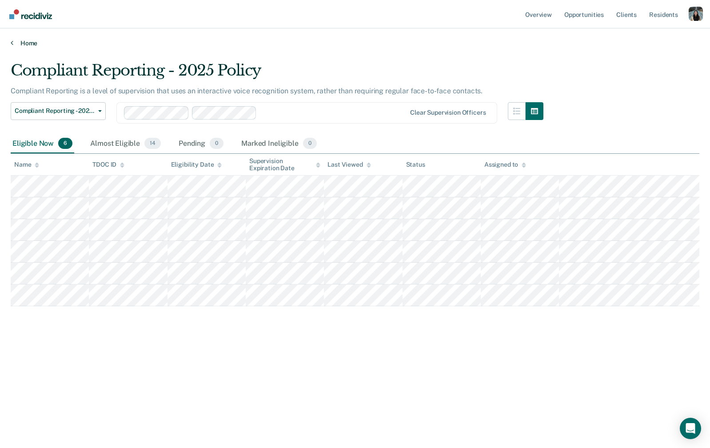
click at [28, 42] on link "Home" at bounding box center [355, 43] width 688 height 8
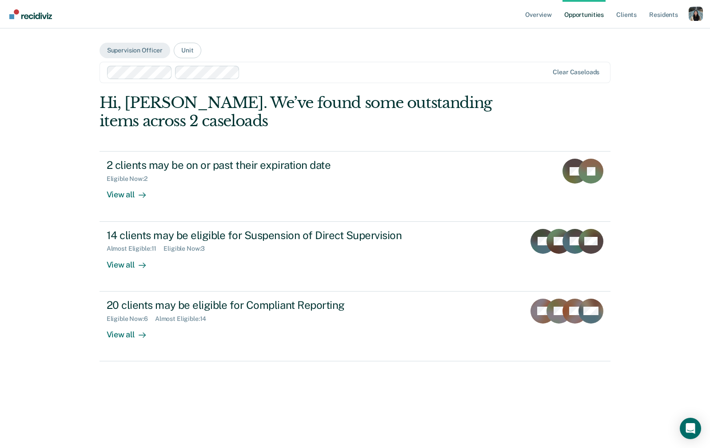
click at [266, 80] on div "Clear caseloads" at bounding box center [354, 72] width 511 height 21
click at [323, 68] on div at bounding box center [428, 72] width 241 height 10
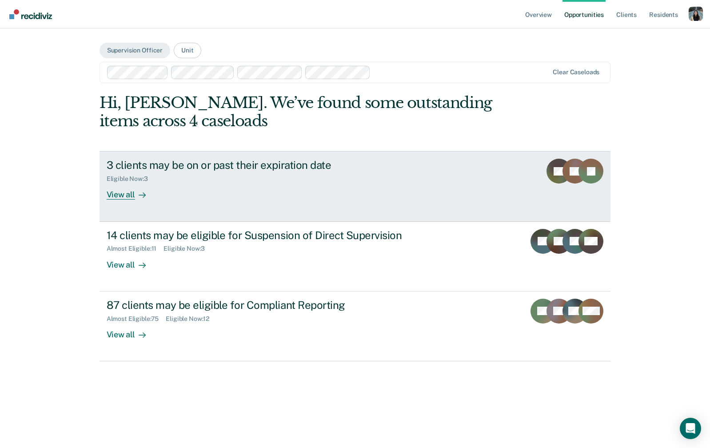
click at [271, 172] on div "Eligible Now : 3" at bounding box center [263, 176] width 312 height 11
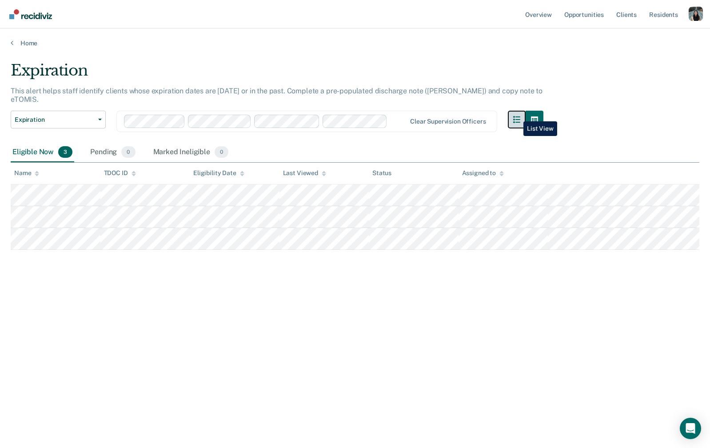
click at [517, 115] on button "button" at bounding box center [517, 120] width 18 height 18
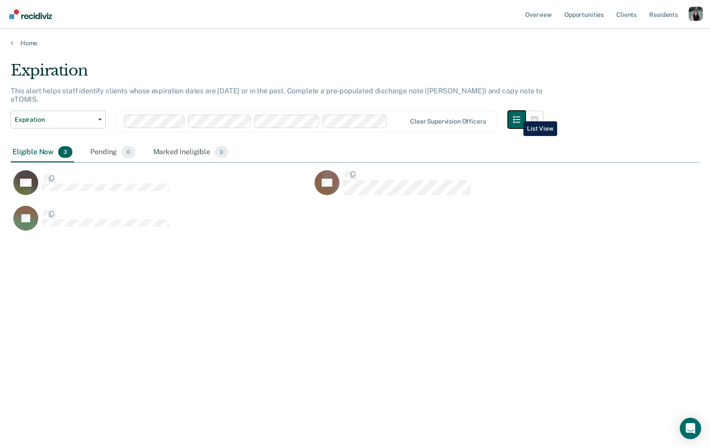
scroll to position [320, 688]
click at [529, 111] on button "button" at bounding box center [534, 120] width 18 height 18
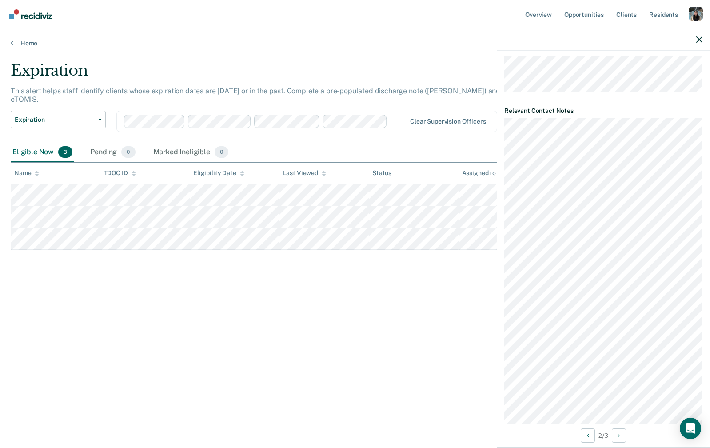
scroll to position [0, 0]
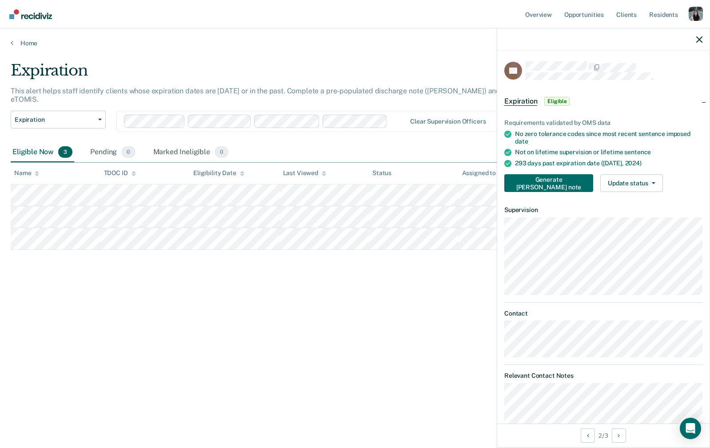
click at [366, 143] on div "Eligible Now 3 Pending 0 Marked Ineligible 0" at bounding box center [355, 153] width 688 height 20
click at [398, 116] on div at bounding box center [398, 121] width 15 height 10
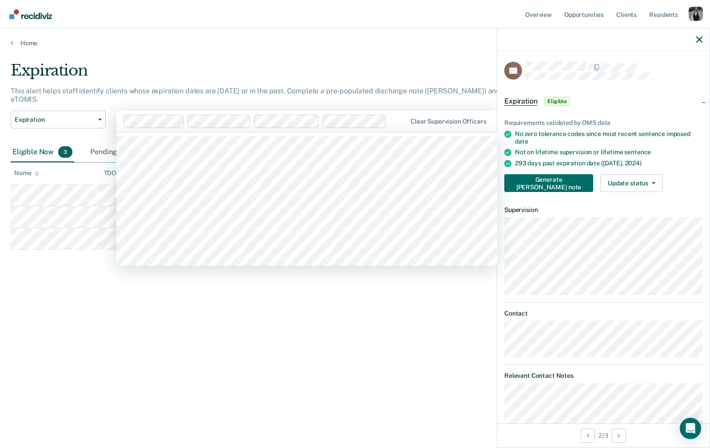
click at [349, 330] on div "Expiration This alert helps staff identify clients whose expiration dates are t…" at bounding box center [355, 221] width 688 height 320
